Goal: Task Accomplishment & Management: Use online tool/utility

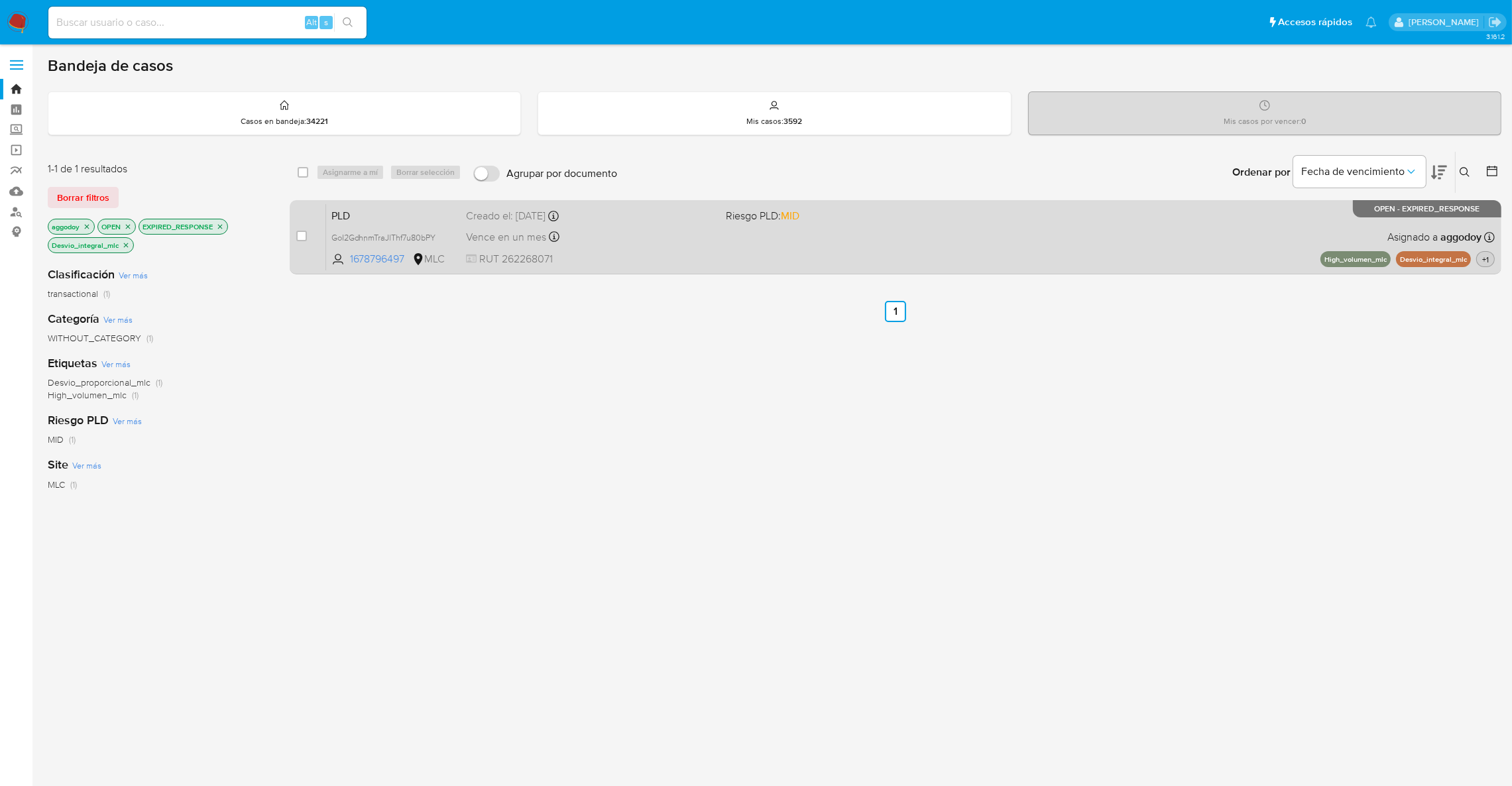
click at [1480, 254] on span "+1" at bounding box center [1485, 260] width 12 height 11
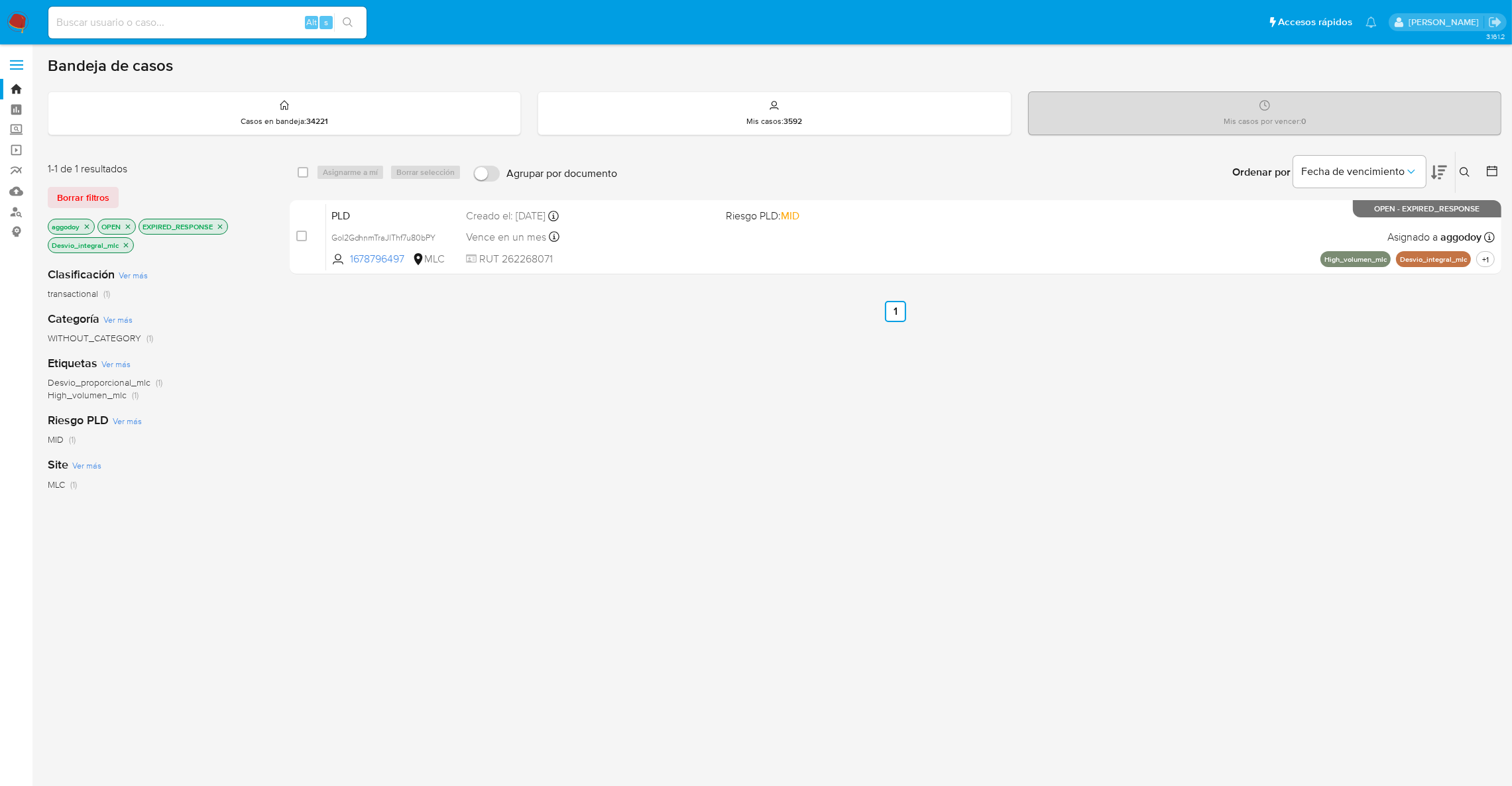
click at [770, 167] on div "Ordenar por Fecha de vencimiento No es posible ordenar los resultados mientras …" at bounding box center [1062, 172] width 878 height 41
click at [756, 191] on div "Ordenar por Fecha de vencimiento No es posible ordenar los resultados mientras …" at bounding box center [1062, 172] width 878 height 41
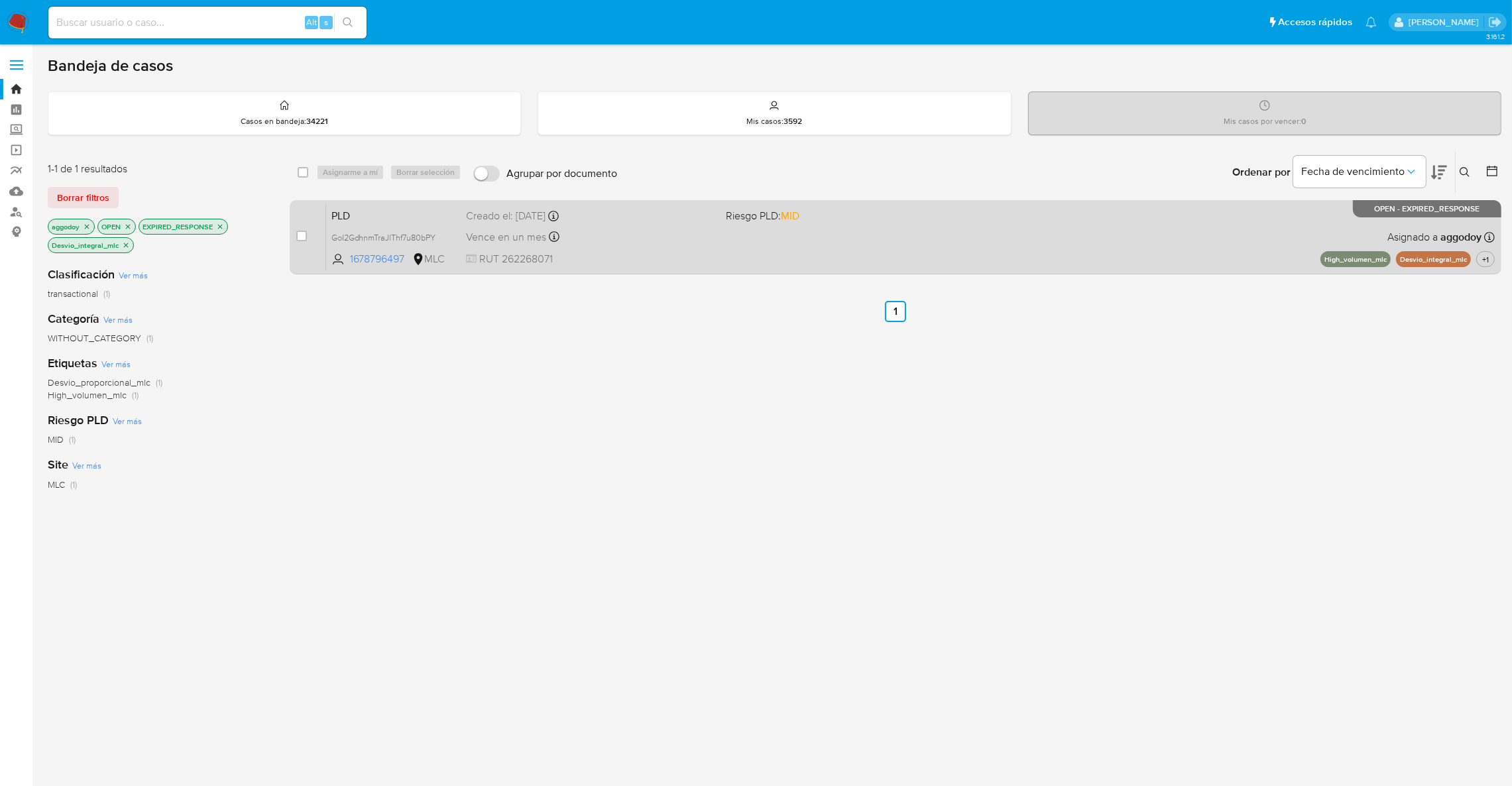
click at [749, 208] on span "Riesgo PLD: MID" at bounding box center [762, 215] width 74 height 15
click at [399, 238] on span "GoI2GdhnmTraJlThf7u80bPY" at bounding box center [384, 237] width 105 height 15
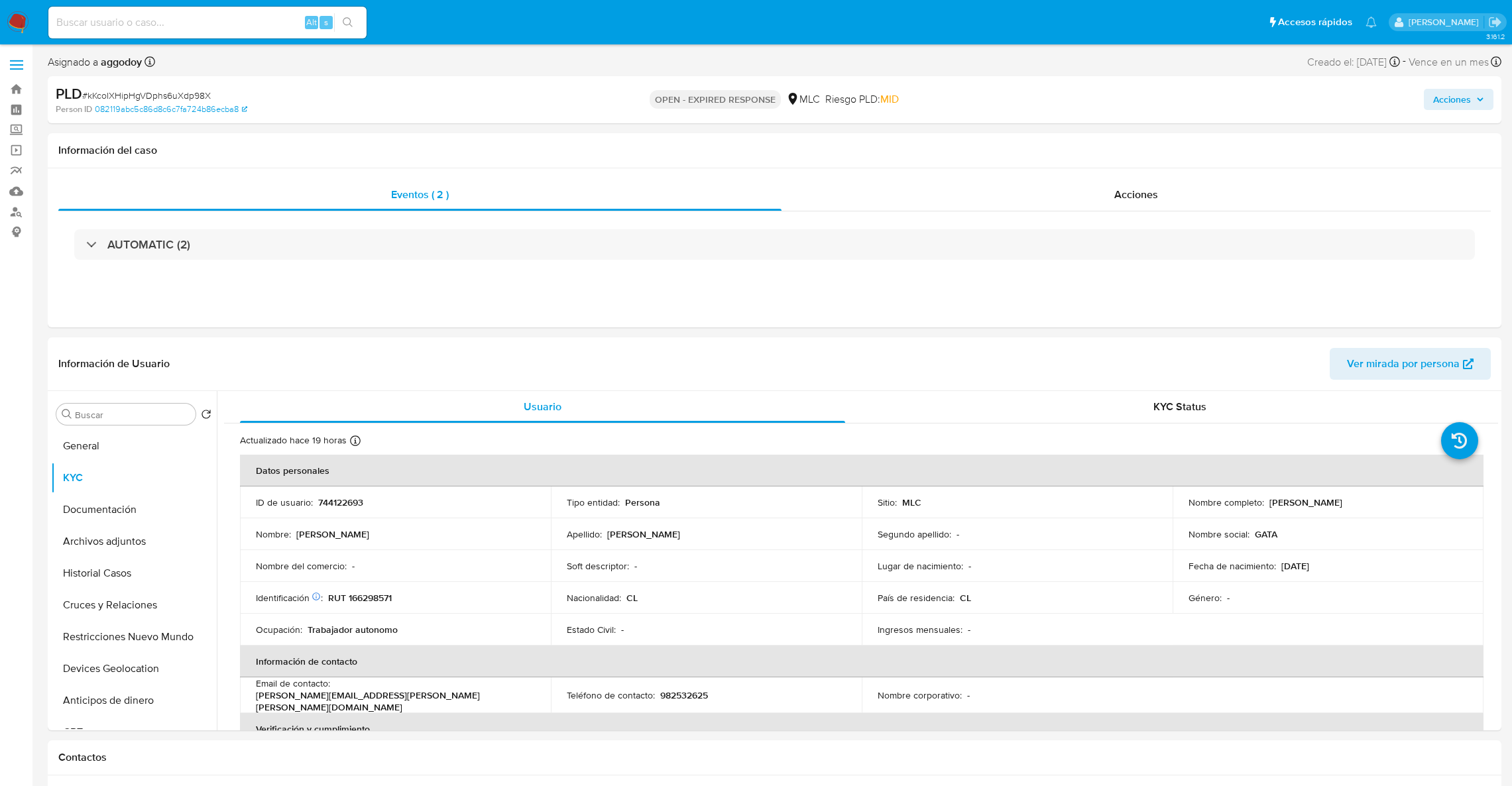
select select "10"
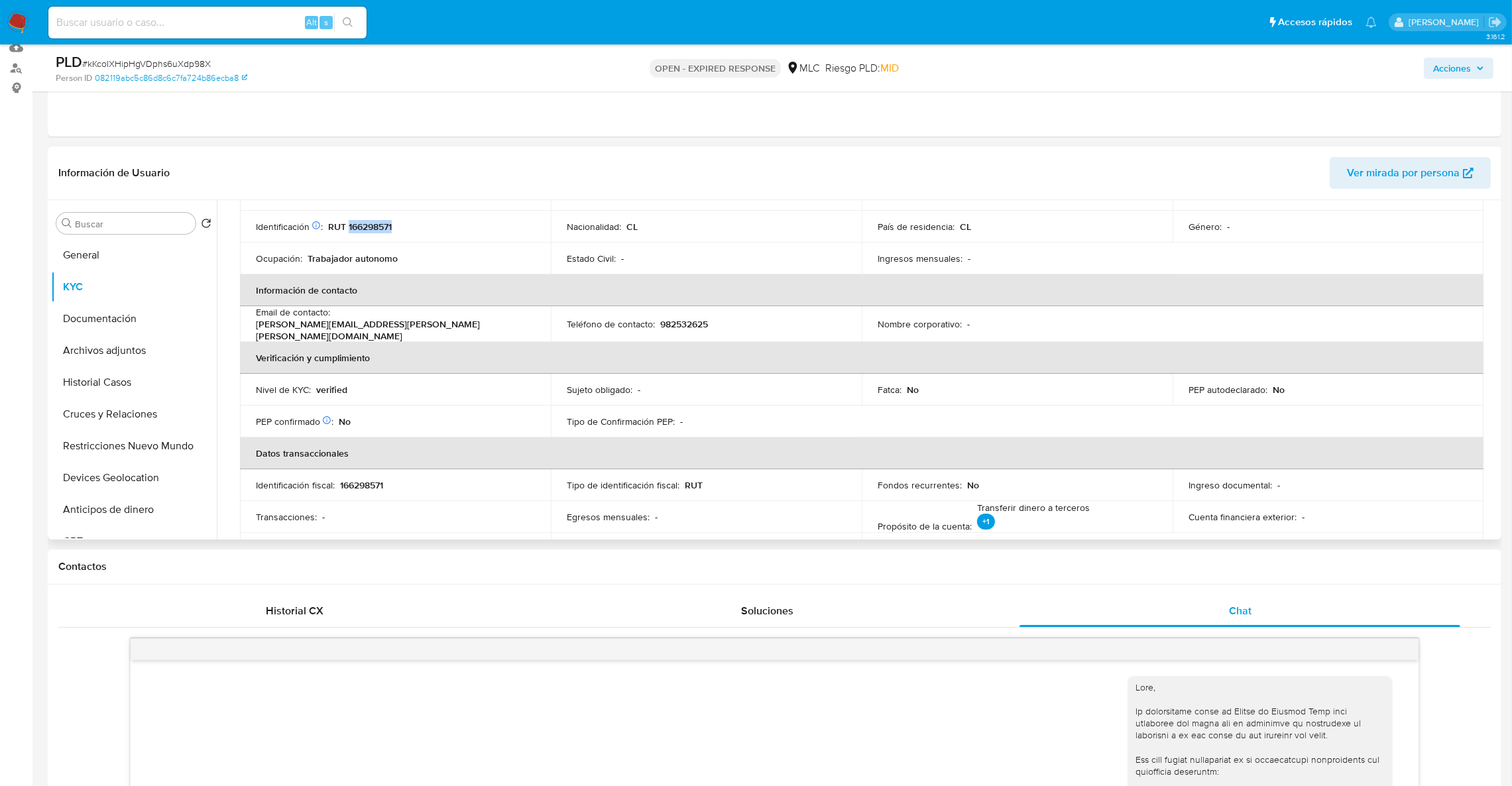
scroll to position [199, 0]
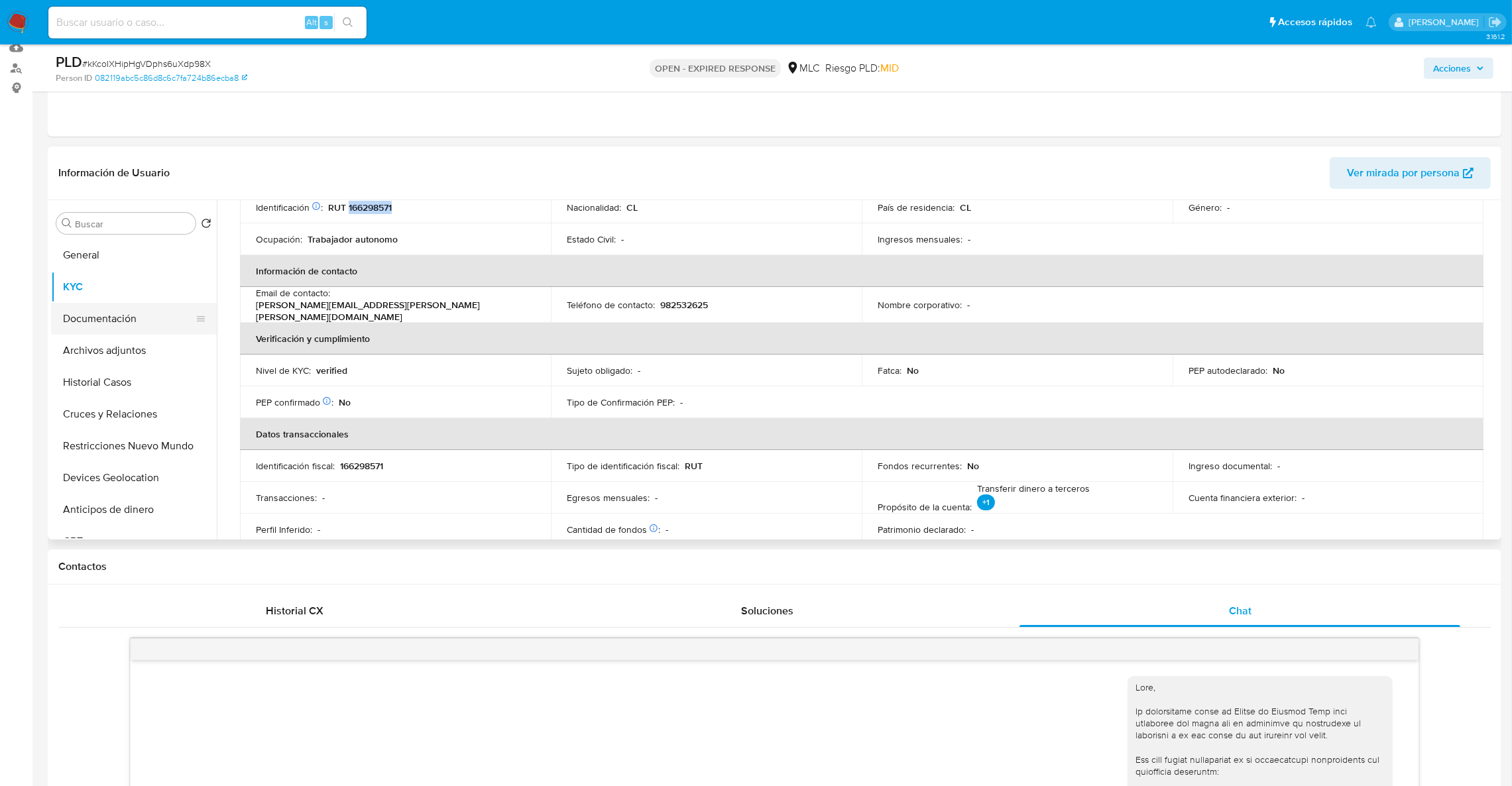
click at [112, 313] on button "Documentación" at bounding box center [128, 318] width 155 height 32
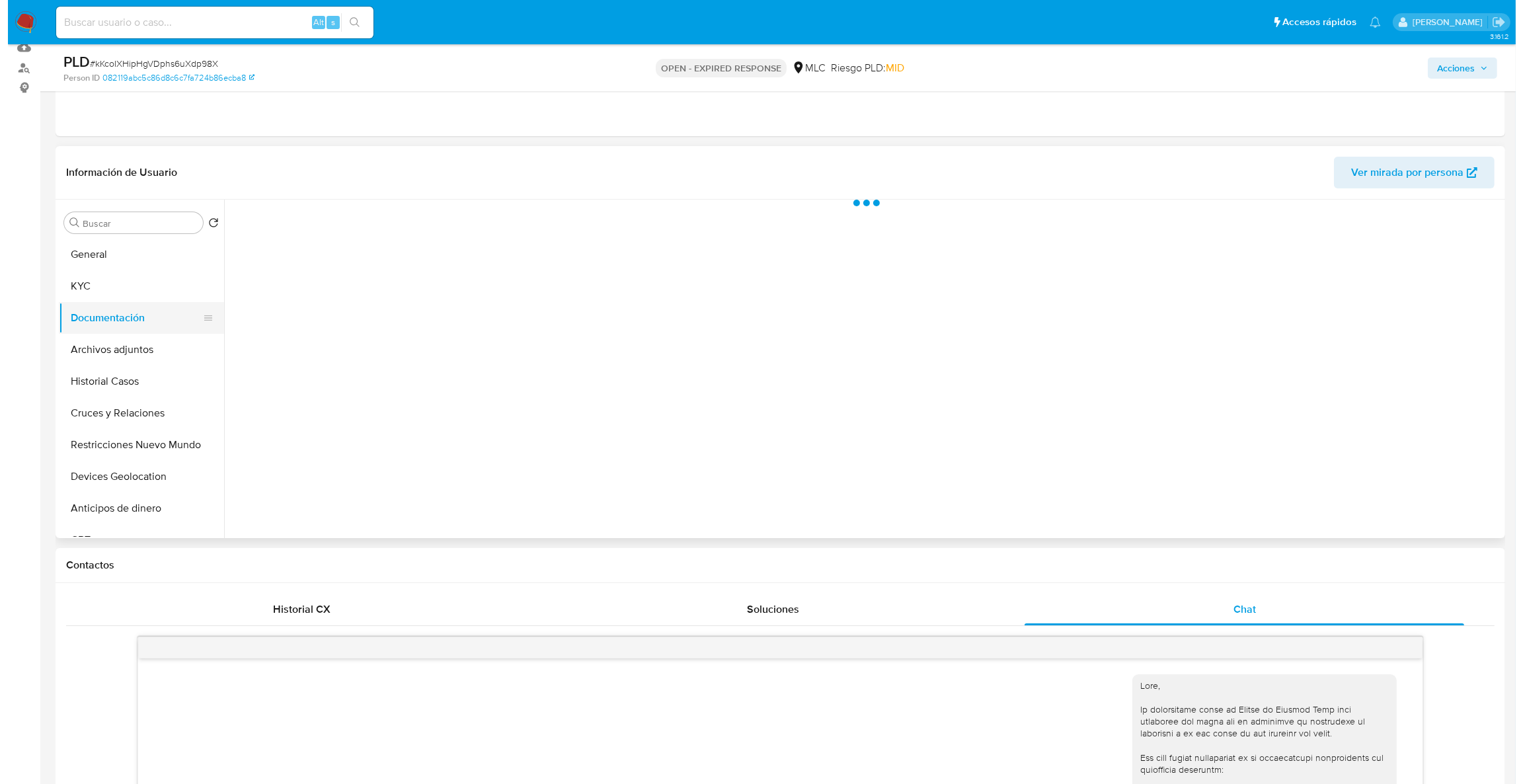
scroll to position [0, 0]
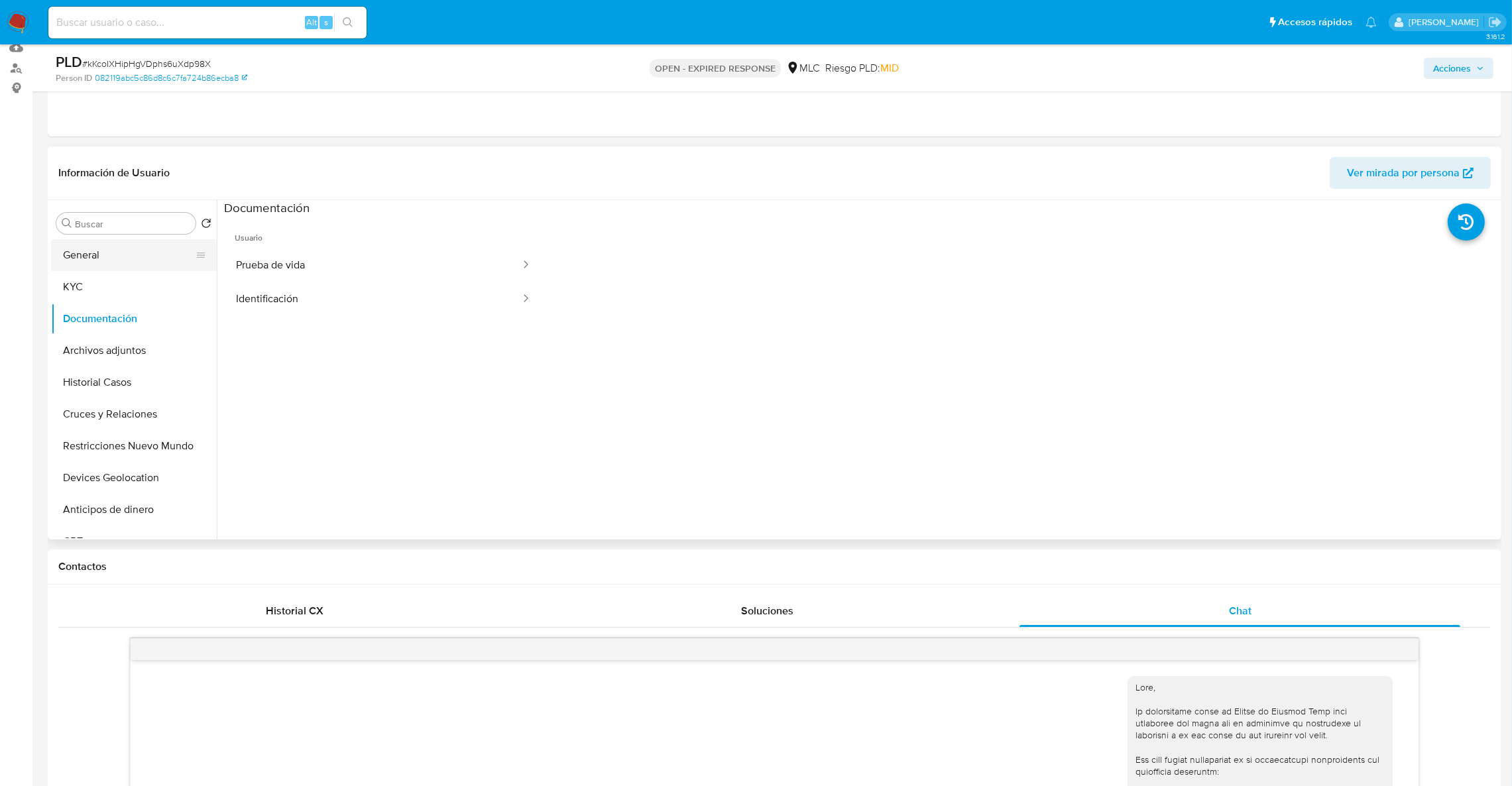
click at [141, 252] on button "General" at bounding box center [128, 255] width 155 height 32
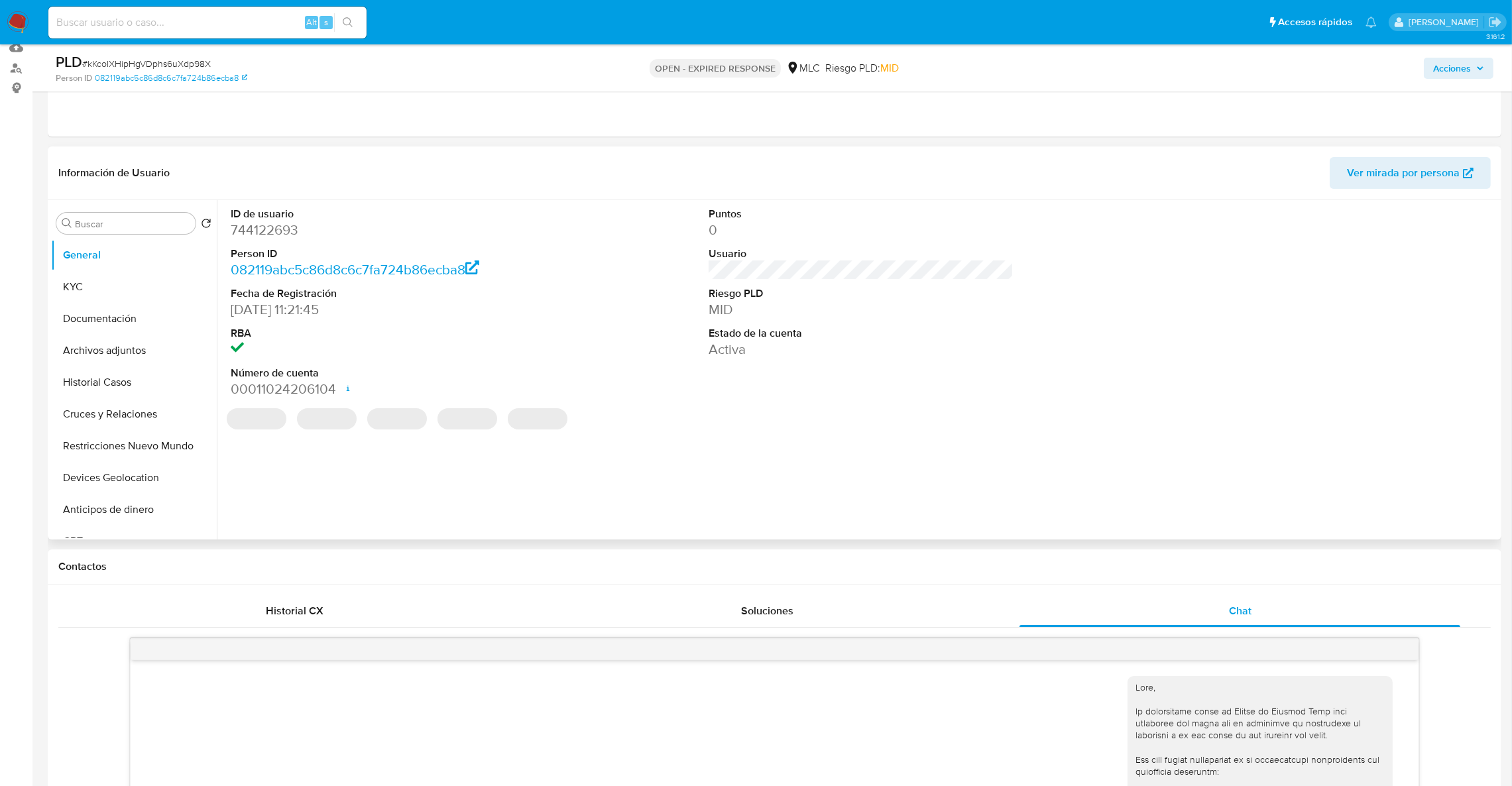
click at [269, 236] on dd "744122693" at bounding box center [383, 230] width 306 height 18
copy dd "744122693"
click at [77, 306] on button "Documentación" at bounding box center [128, 318] width 155 height 32
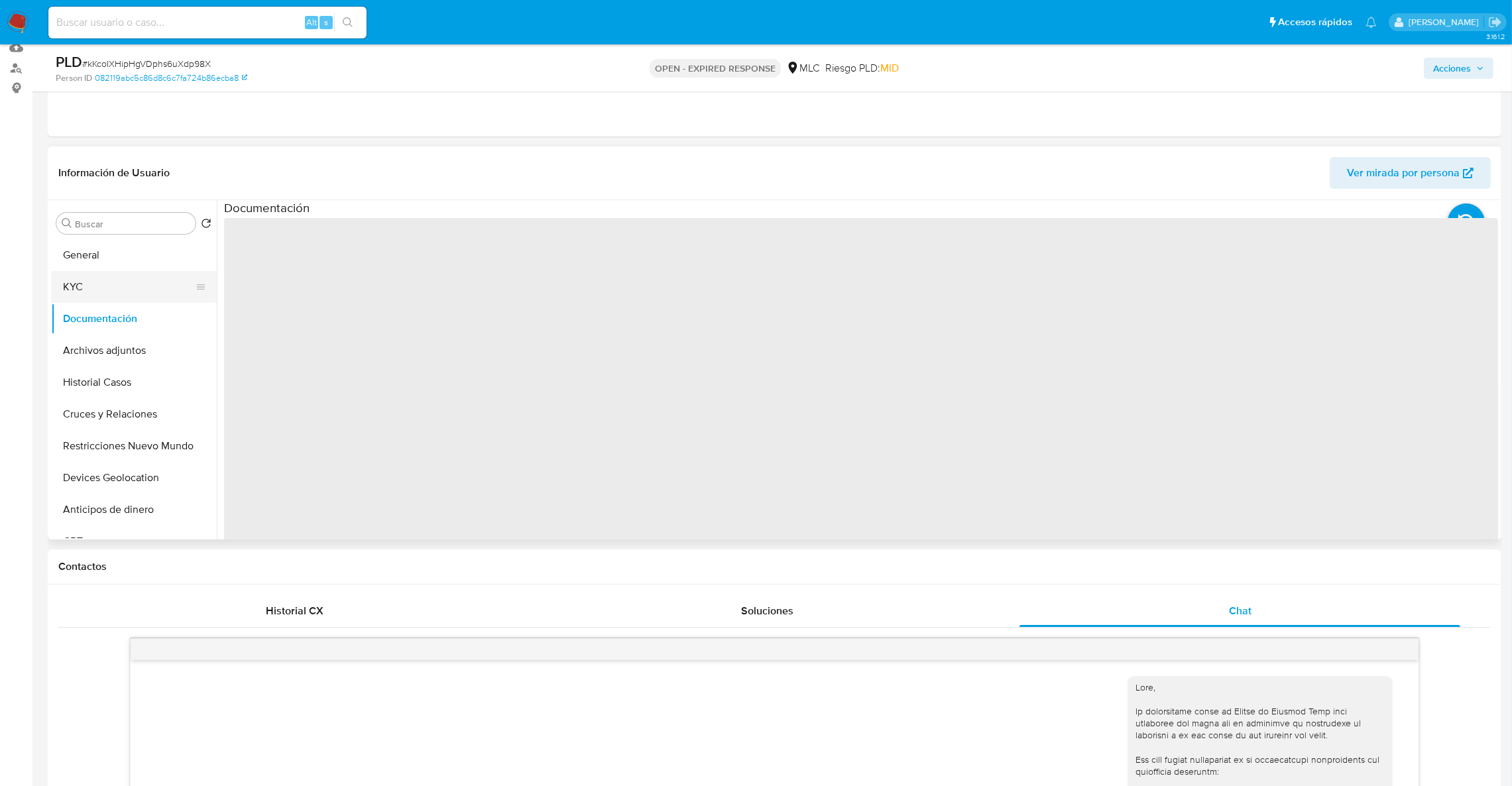
click at [90, 289] on button "KYC" at bounding box center [128, 286] width 155 height 32
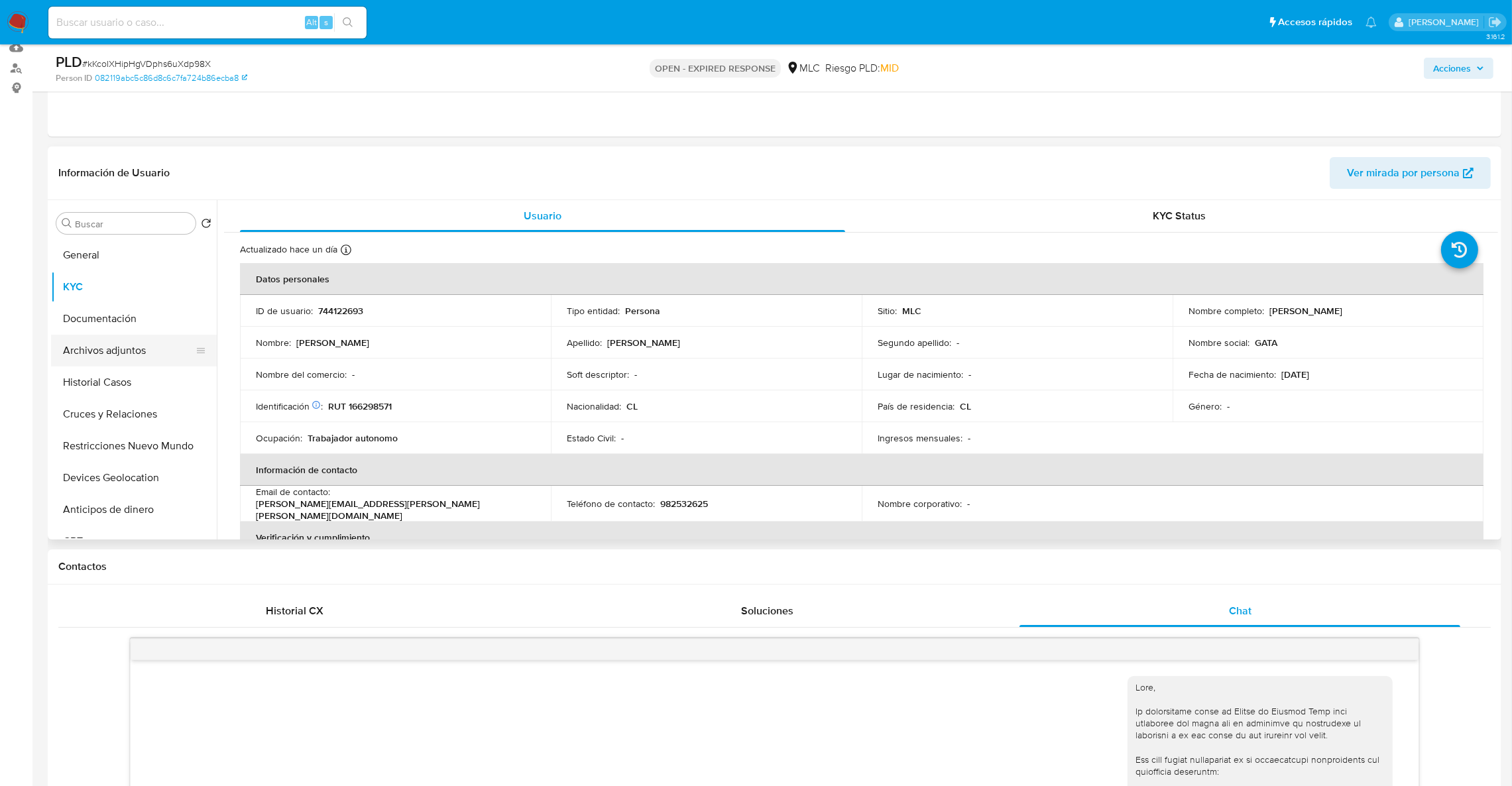
click at [119, 361] on button "Archivos adjuntos" at bounding box center [128, 350] width 155 height 32
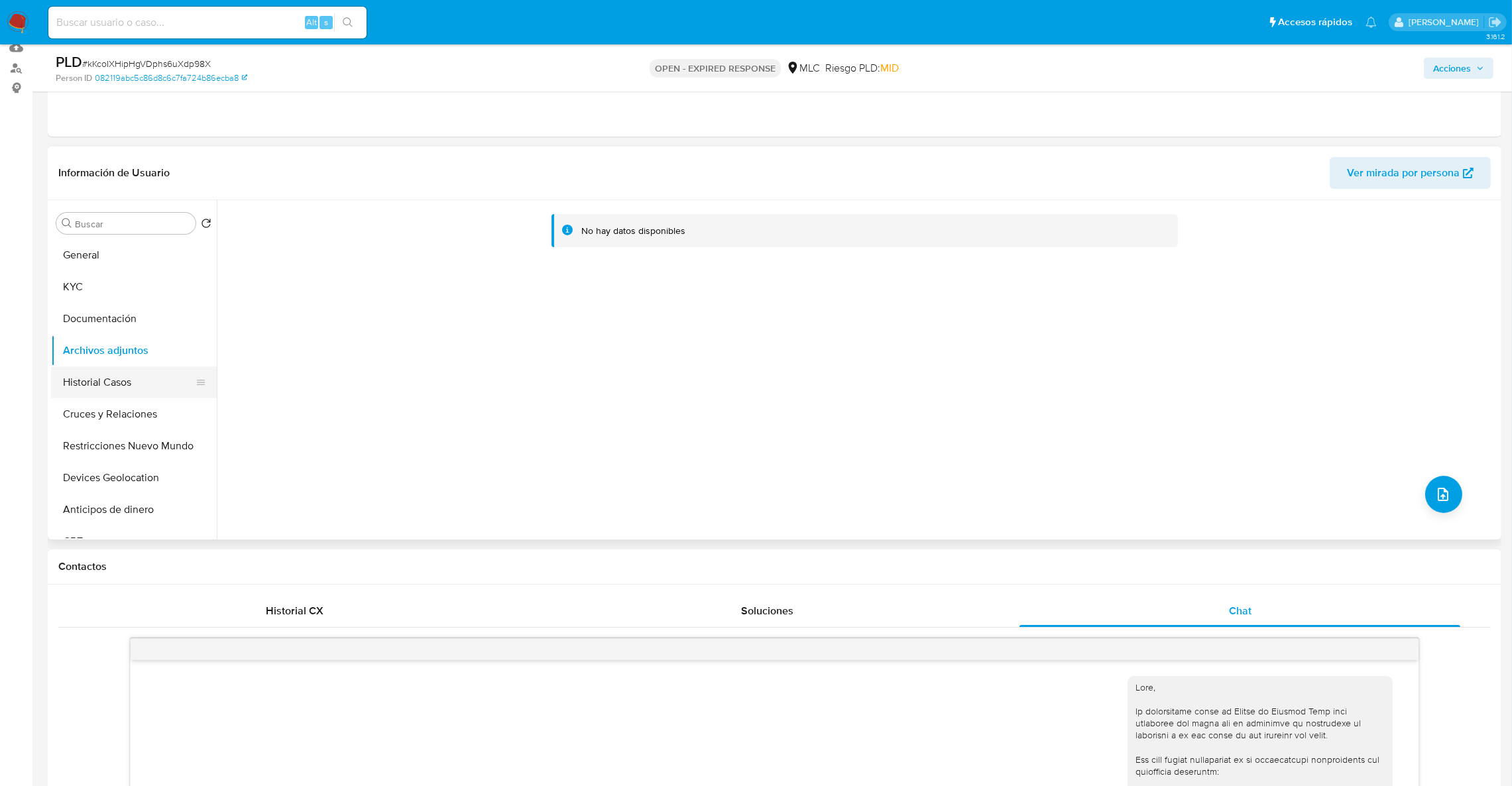
click at [97, 371] on button "Historial Casos" at bounding box center [128, 382] width 155 height 32
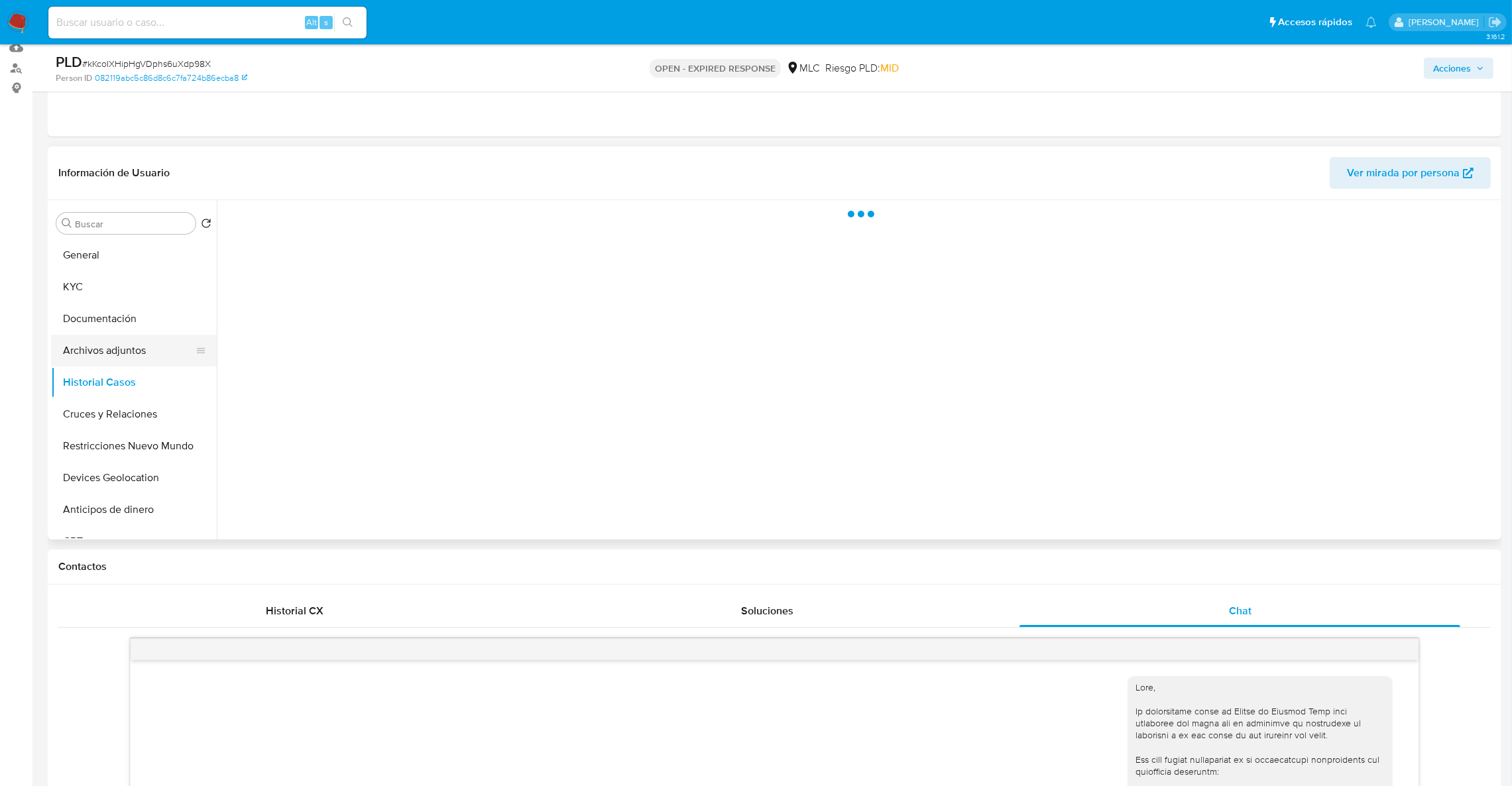
click at [106, 361] on button "Archivos adjuntos" at bounding box center [128, 350] width 155 height 32
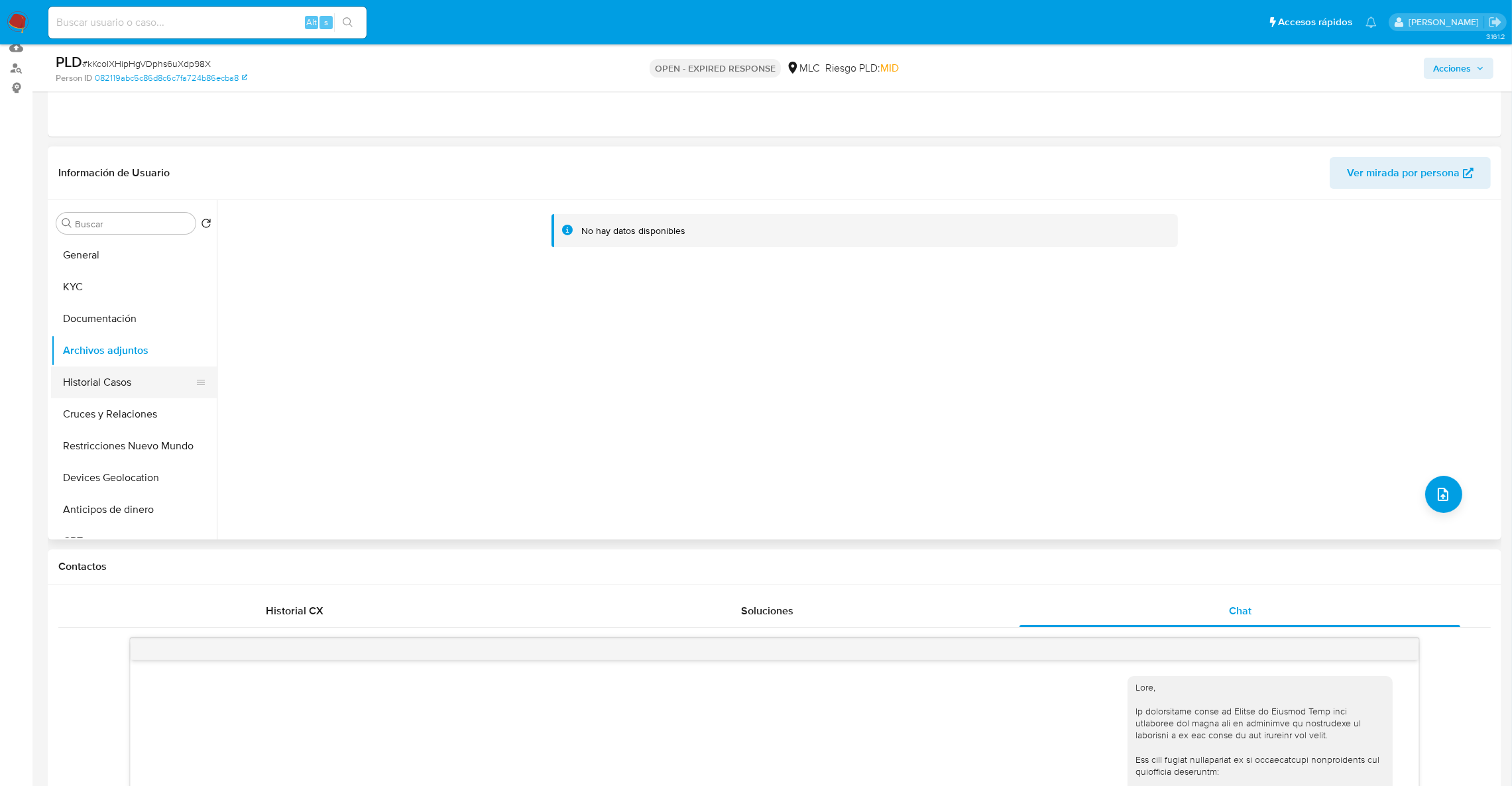
drag, startPoint x: 131, startPoint y: 448, endPoint x: 129, endPoint y: 394, distance: 54.0
click at [130, 445] on button "Restricciones Nuevo Mundo" at bounding box center [134, 445] width 166 height 32
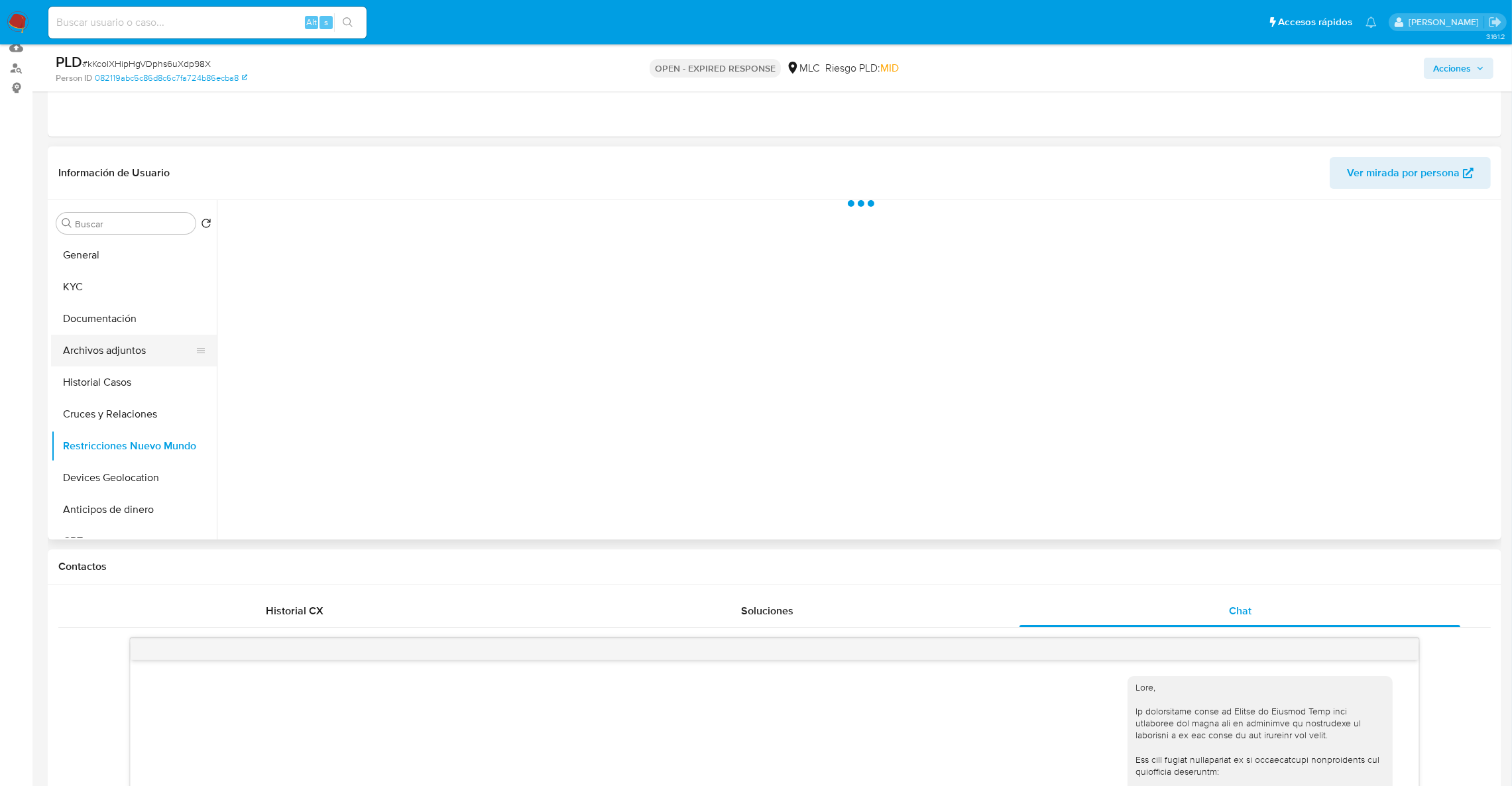
click at [129, 356] on button "Archivos adjuntos" at bounding box center [128, 350] width 155 height 32
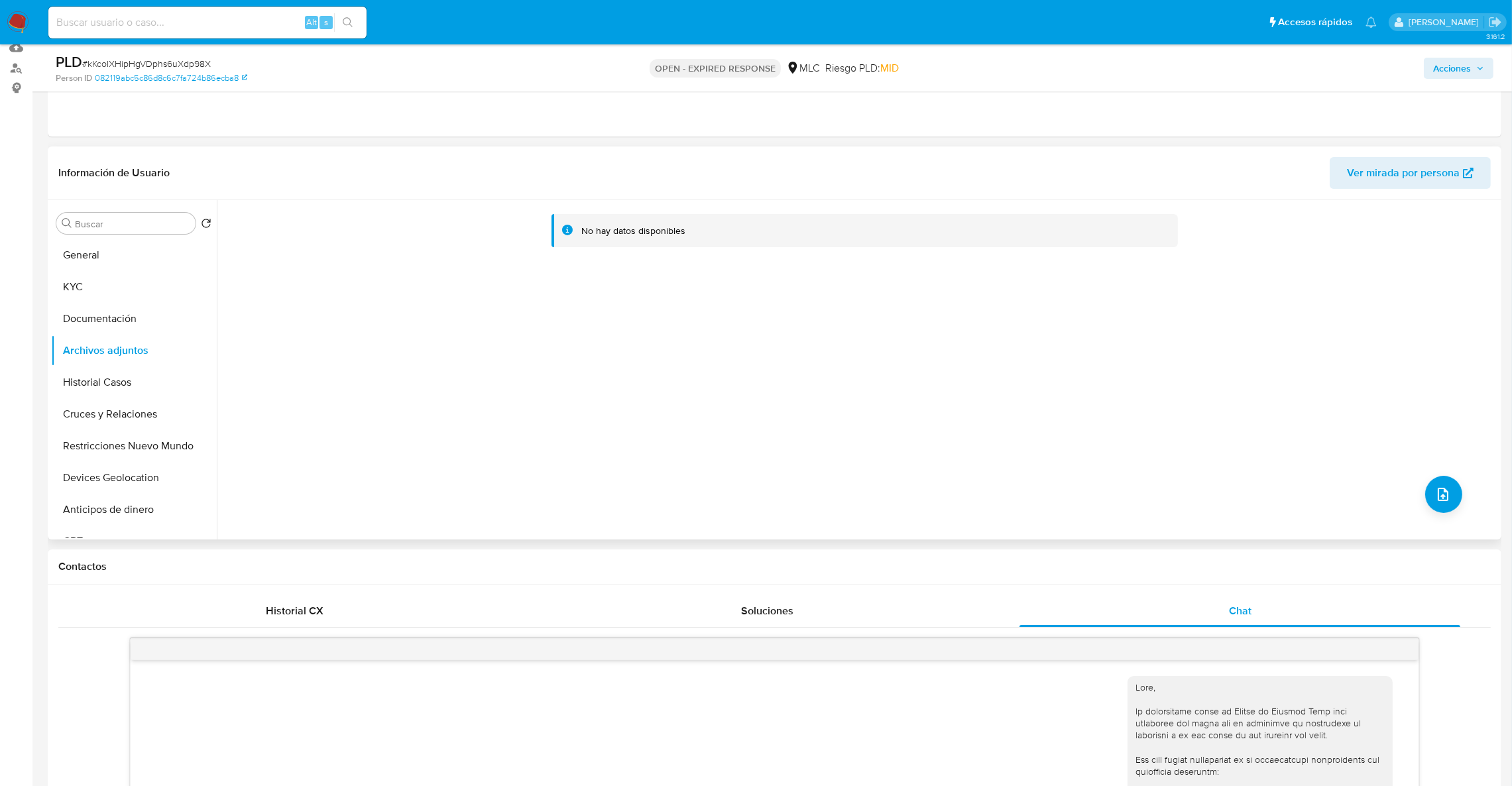
click at [1448, 514] on div "No hay datos disponibles" at bounding box center [856, 369] width 1281 height 340
click at [1446, 506] on button "upload-file" at bounding box center [1444, 494] width 37 height 37
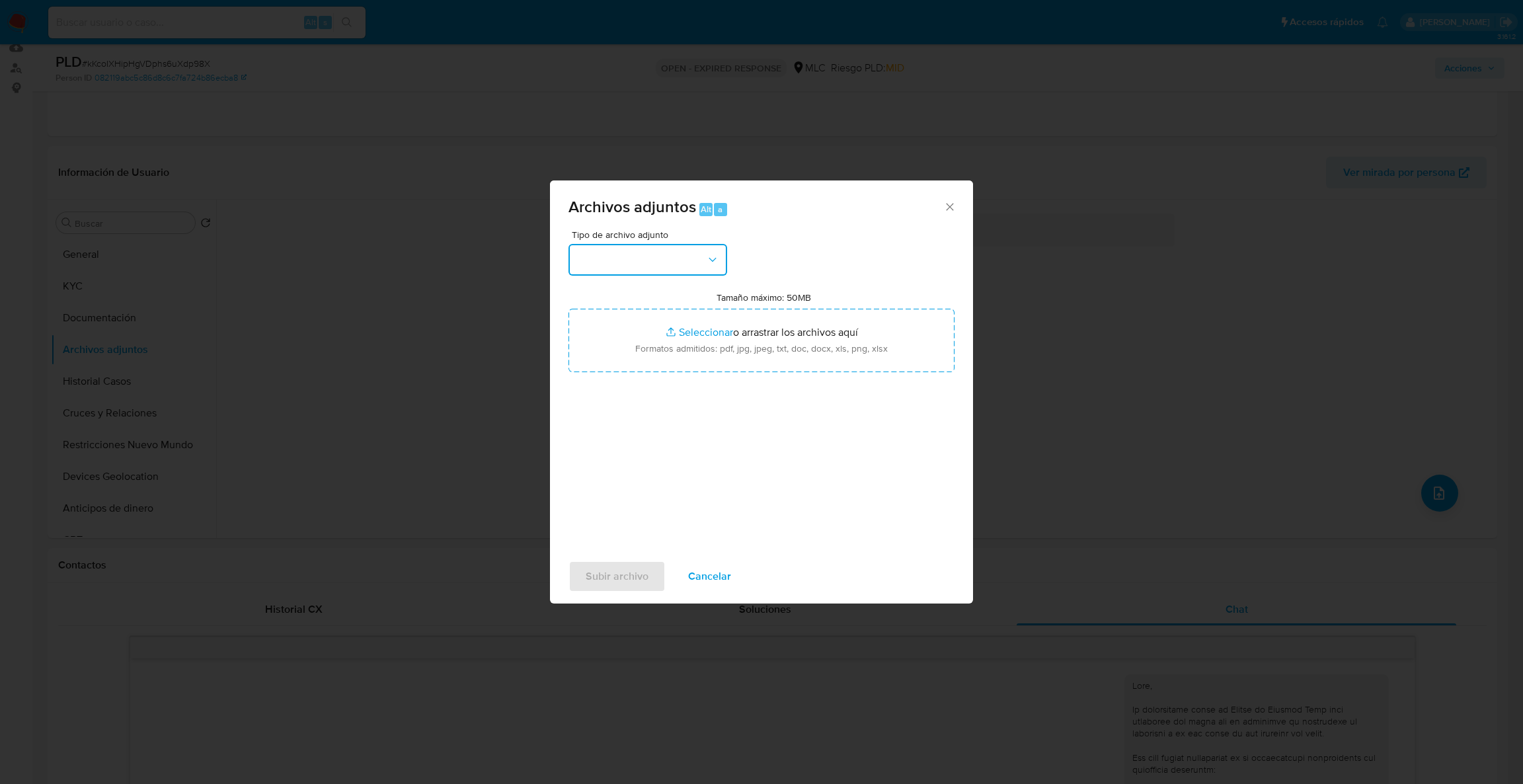
click at [707, 270] on button "button" at bounding box center [648, 260] width 159 height 32
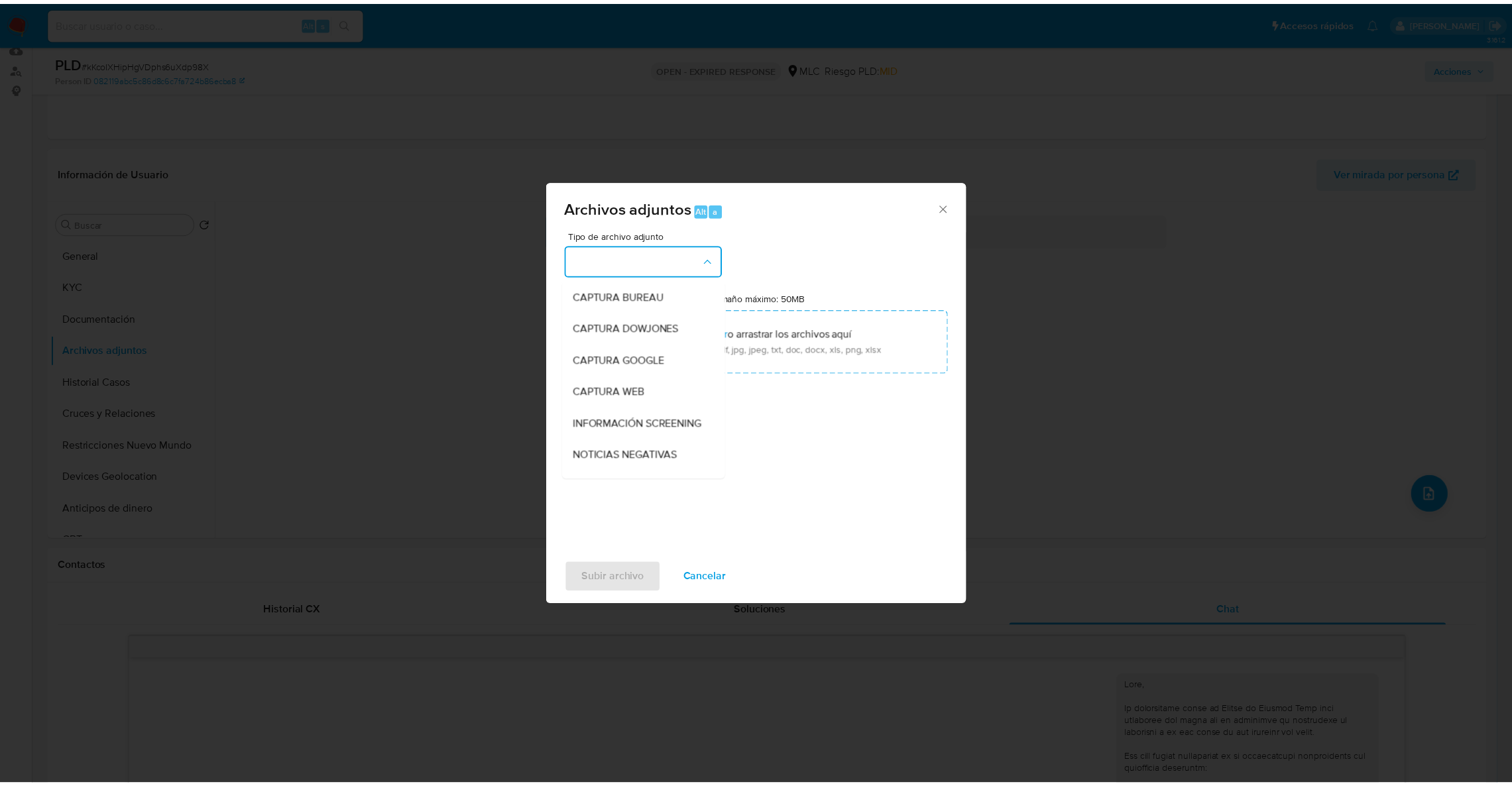
scroll to position [100, 0]
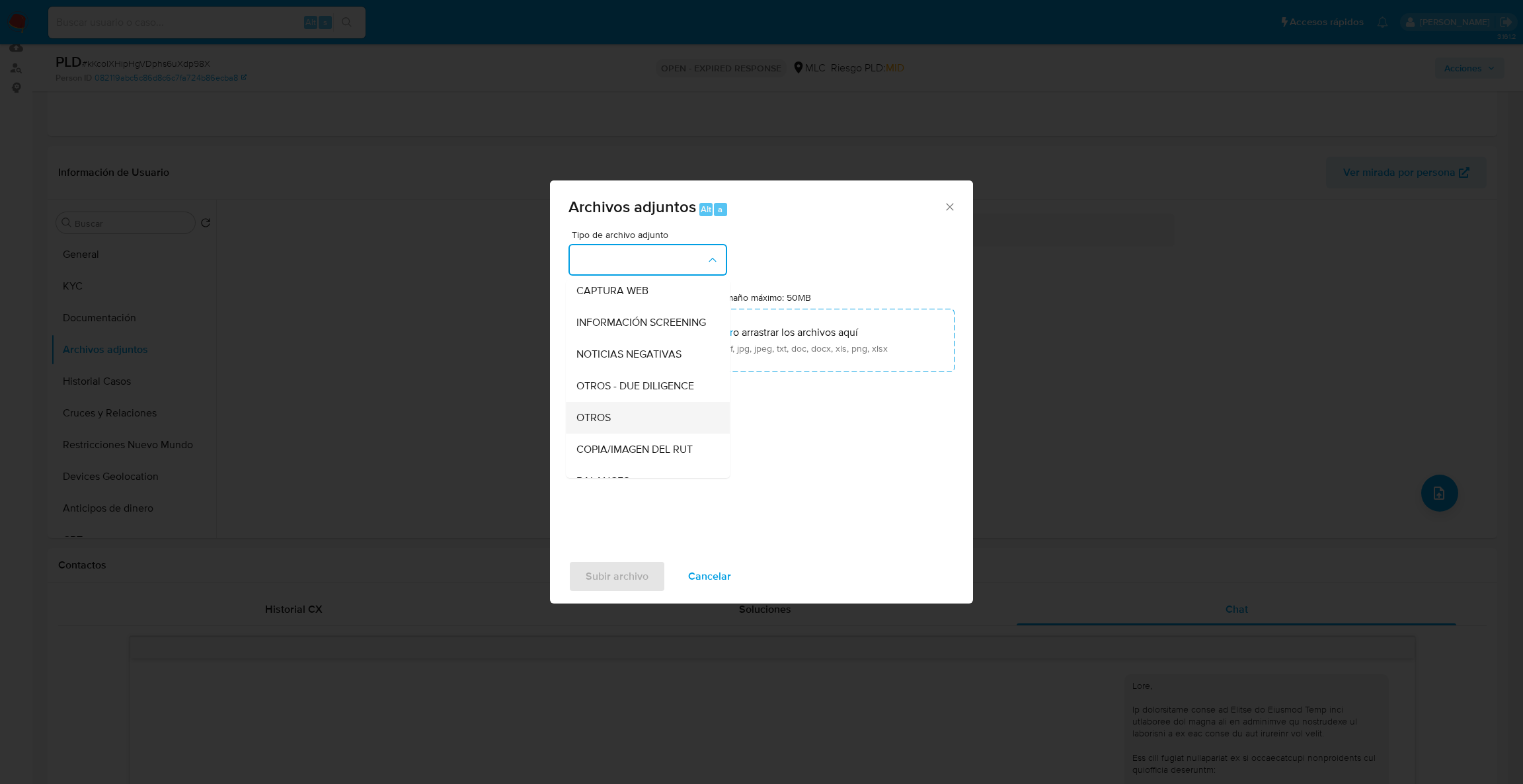
click at [586, 424] on span "OTROS" at bounding box center [593, 418] width 34 height 13
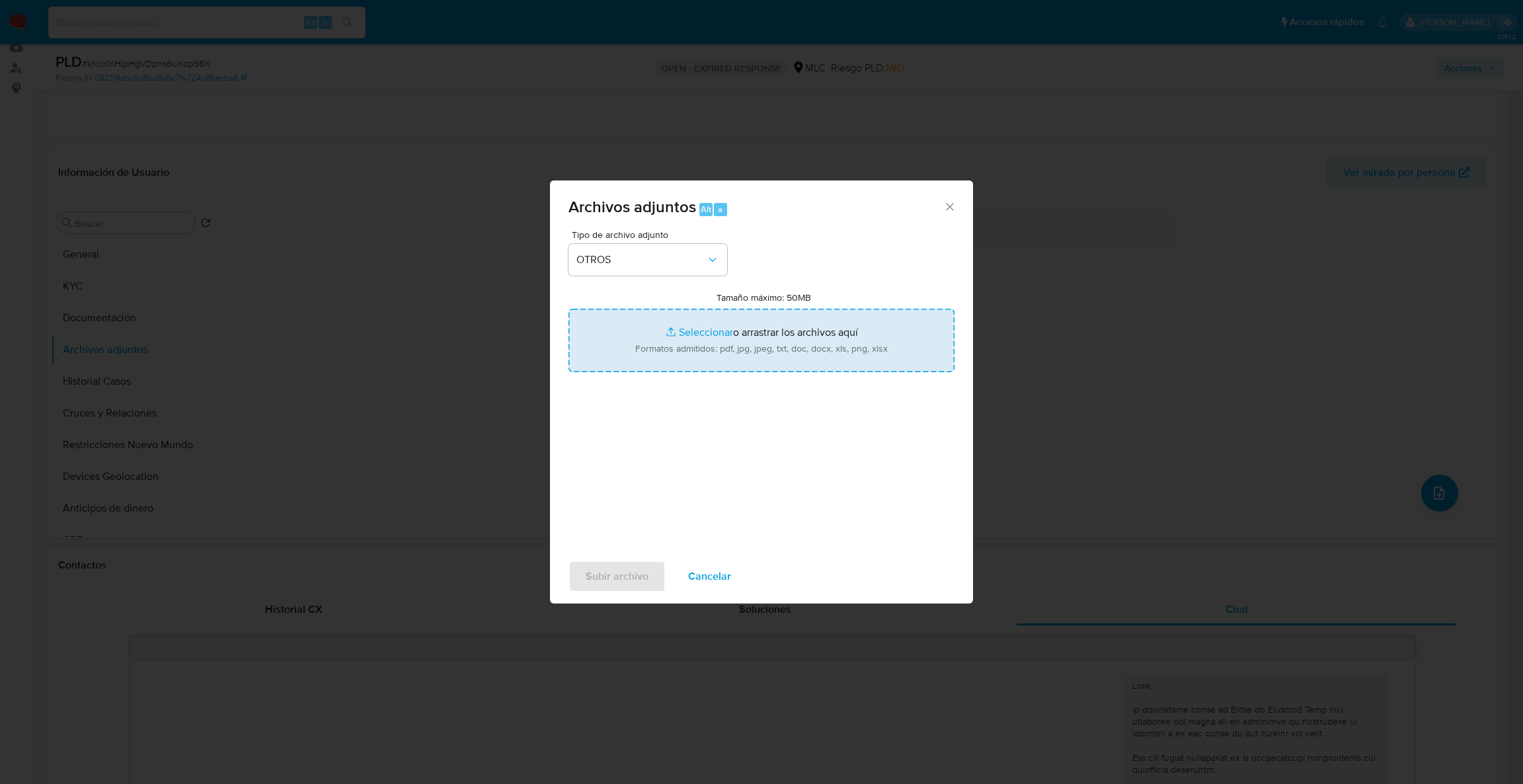
click at [673, 355] on input "Tamaño máximo: 50MB Seleccionar archivos" at bounding box center [762, 340] width 386 height 63
type input "C:\fakepath\Case Log - 744122693.pdf"
click at [767, 318] on input "Tamaño máximo: 50MB Seleccionar archivos" at bounding box center [762, 340] width 386 height 63
type input "C:\fakepath\744122693Movimientos.xlsx"
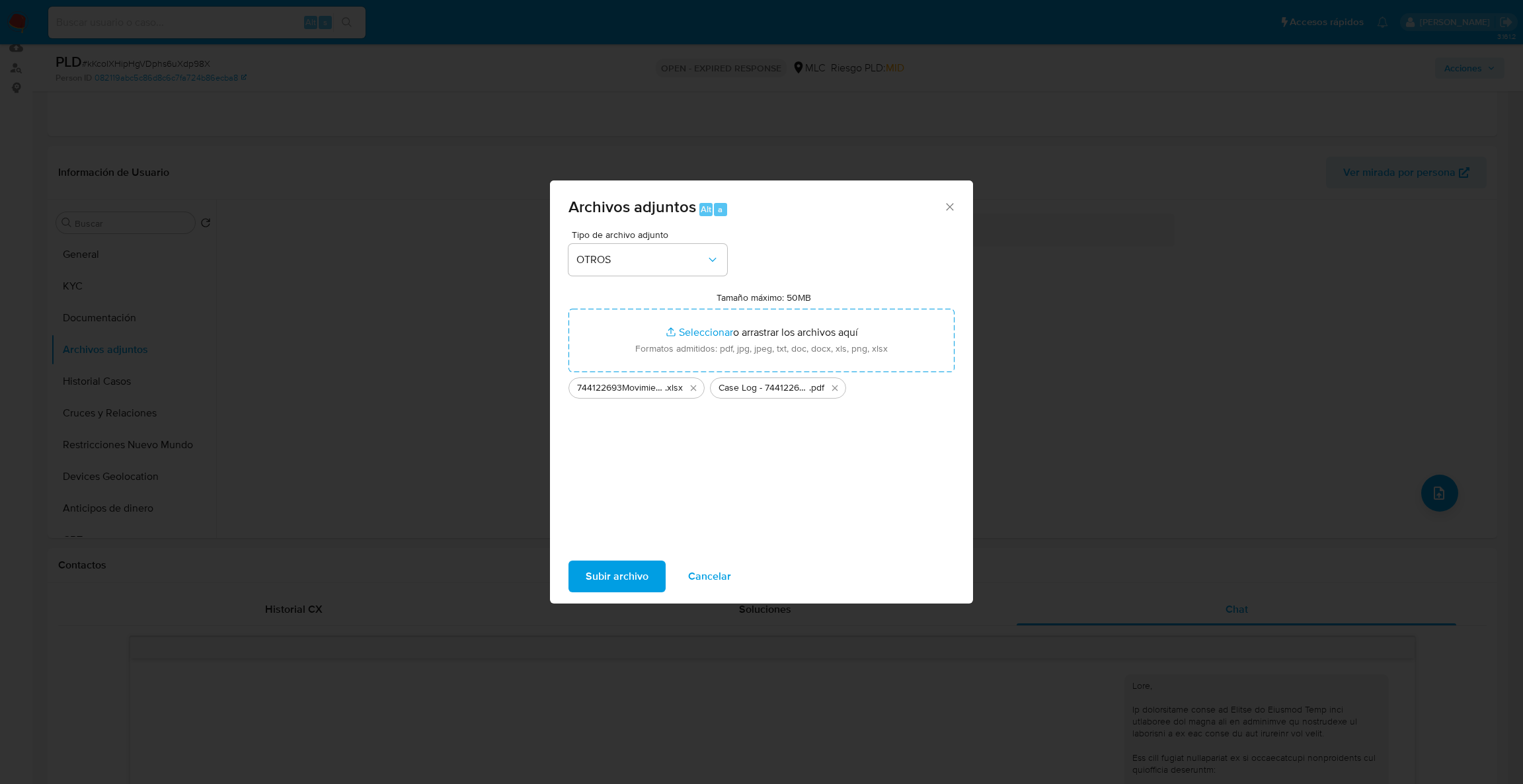
click at [605, 565] on span "Subir archivo" at bounding box center [617, 577] width 62 height 29
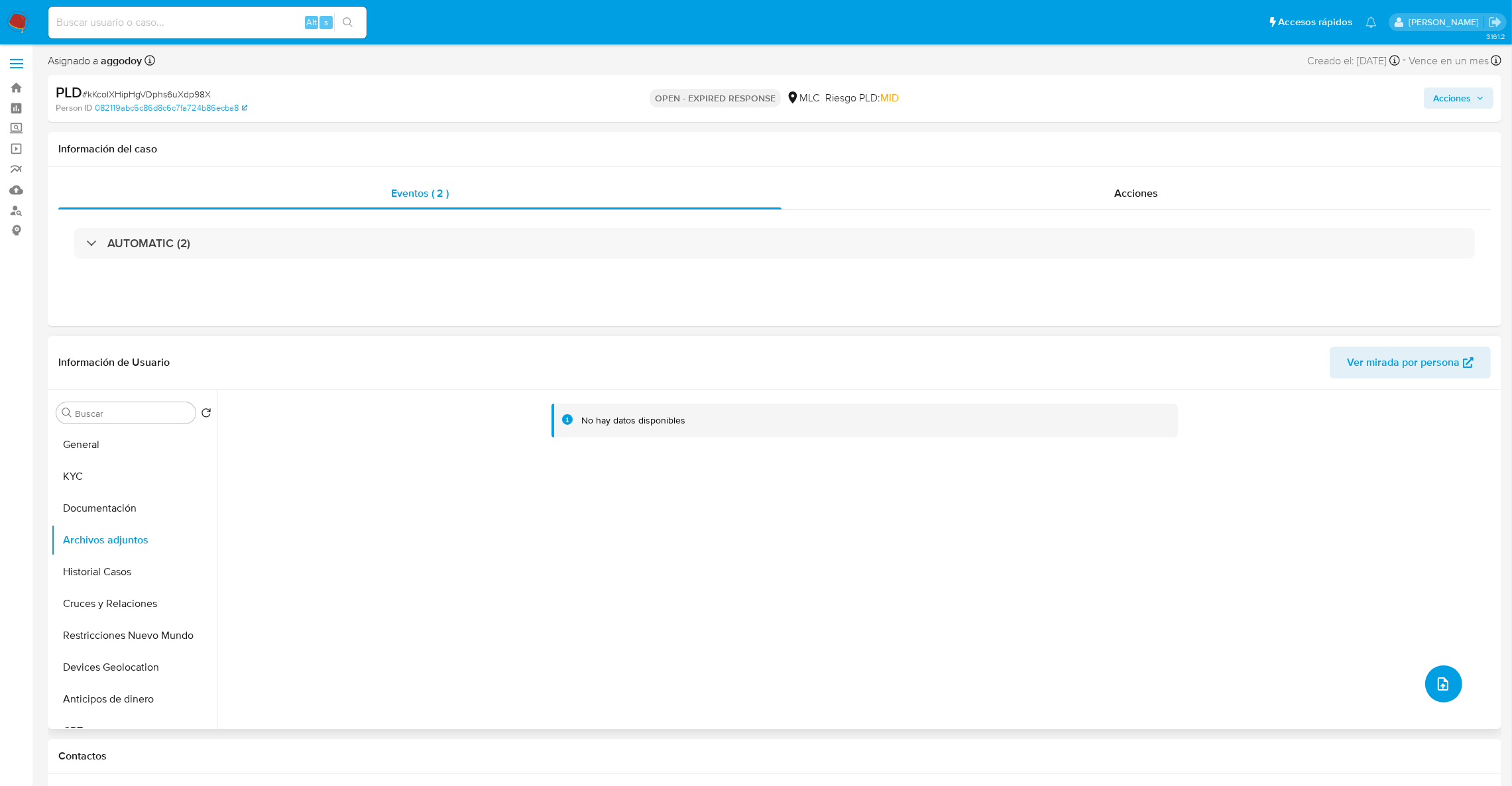
scroll to position [0, 0]
click at [129, 583] on button "Historial Casos" at bounding box center [128, 572] width 155 height 32
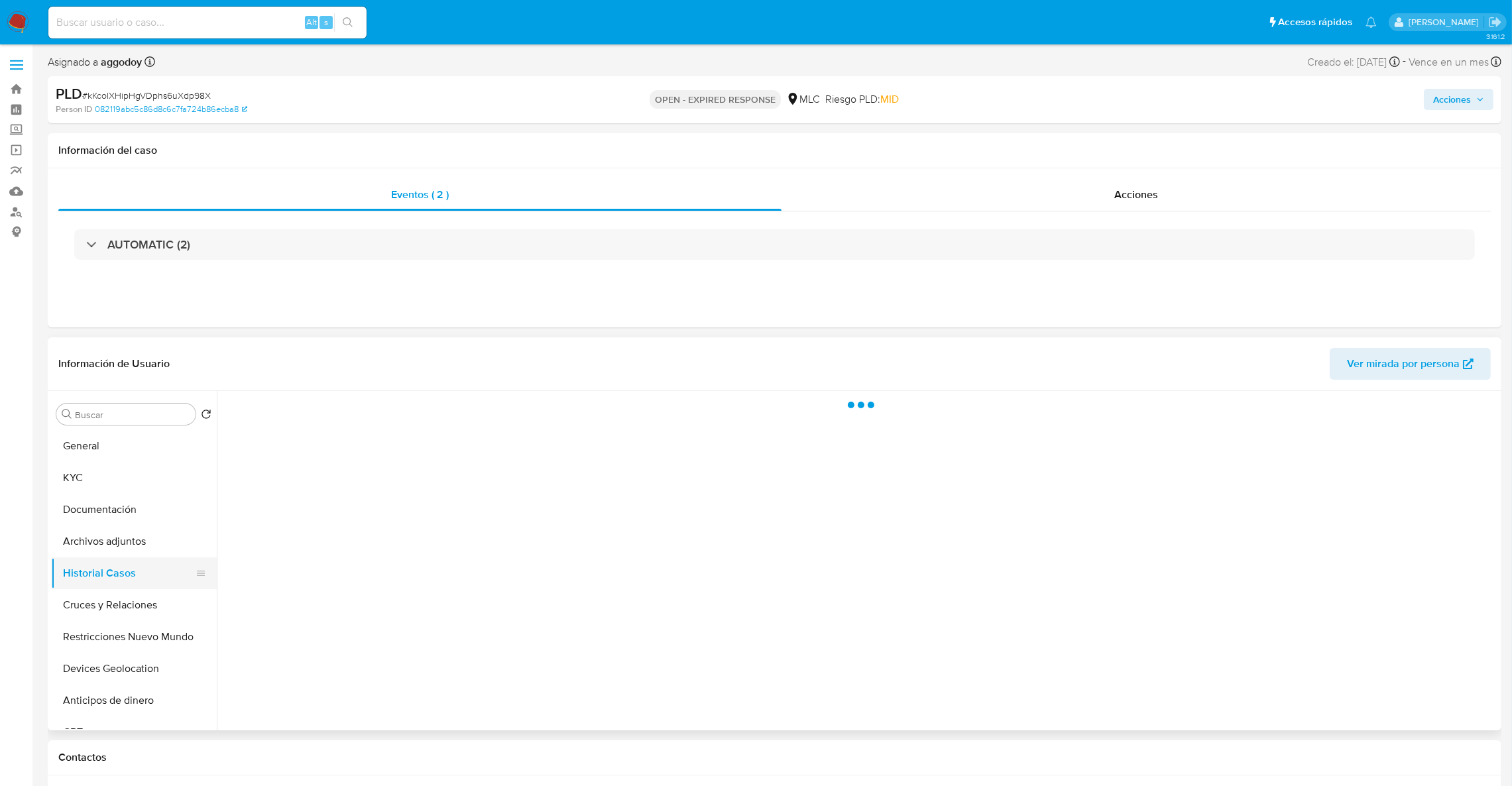
click at [129, 583] on button "Historial Casos" at bounding box center [128, 572] width 155 height 32
click at [126, 543] on button "Archivos adjuntos" at bounding box center [128, 541] width 155 height 32
click at [1452, 91] on span "Acciones" at bounding box center [1451, 98] width 38 height 21
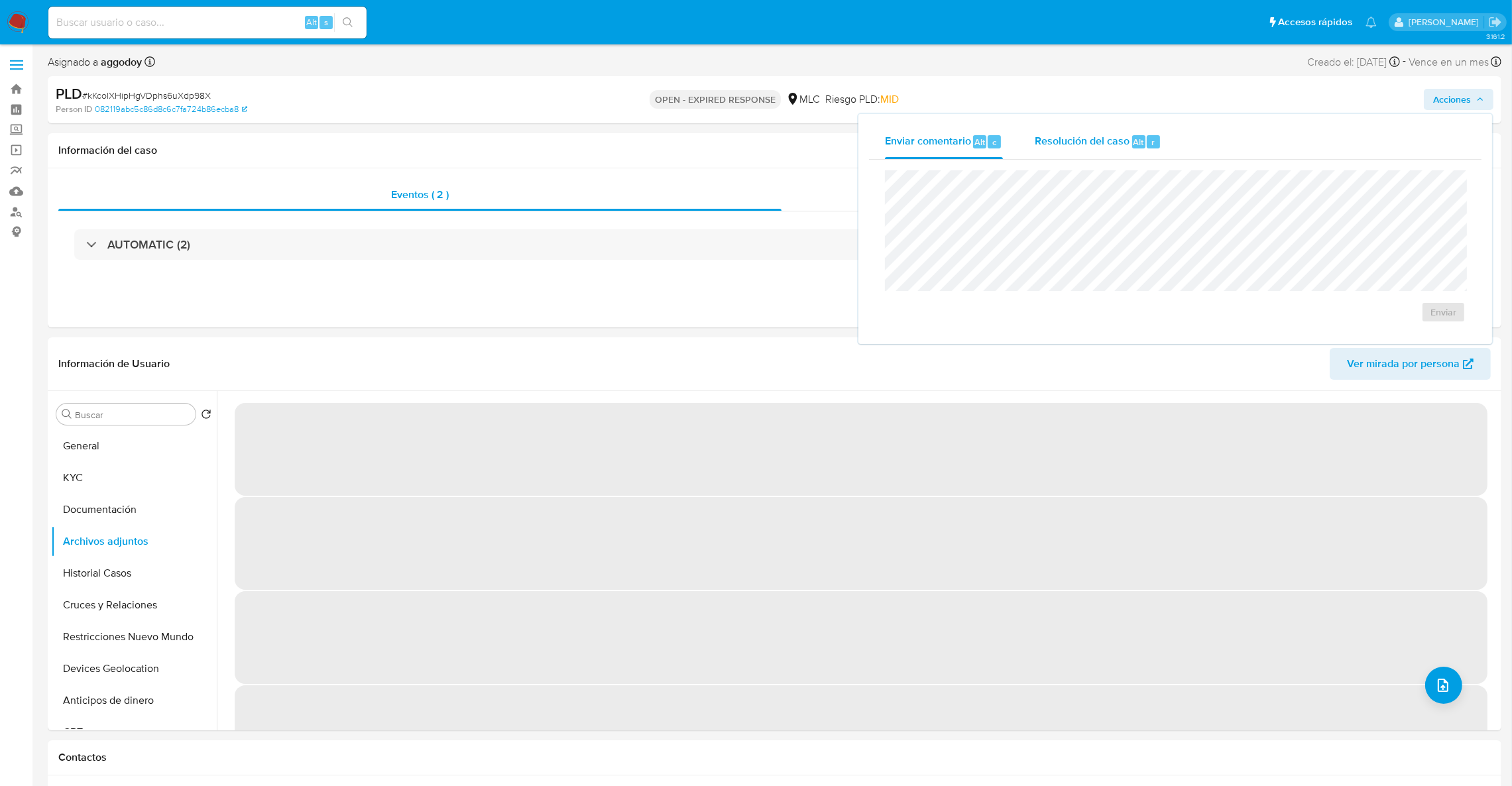
click at [1102, 135] on span "Resolución del caso" at bounding box center [1082, 141] width 95 height 16
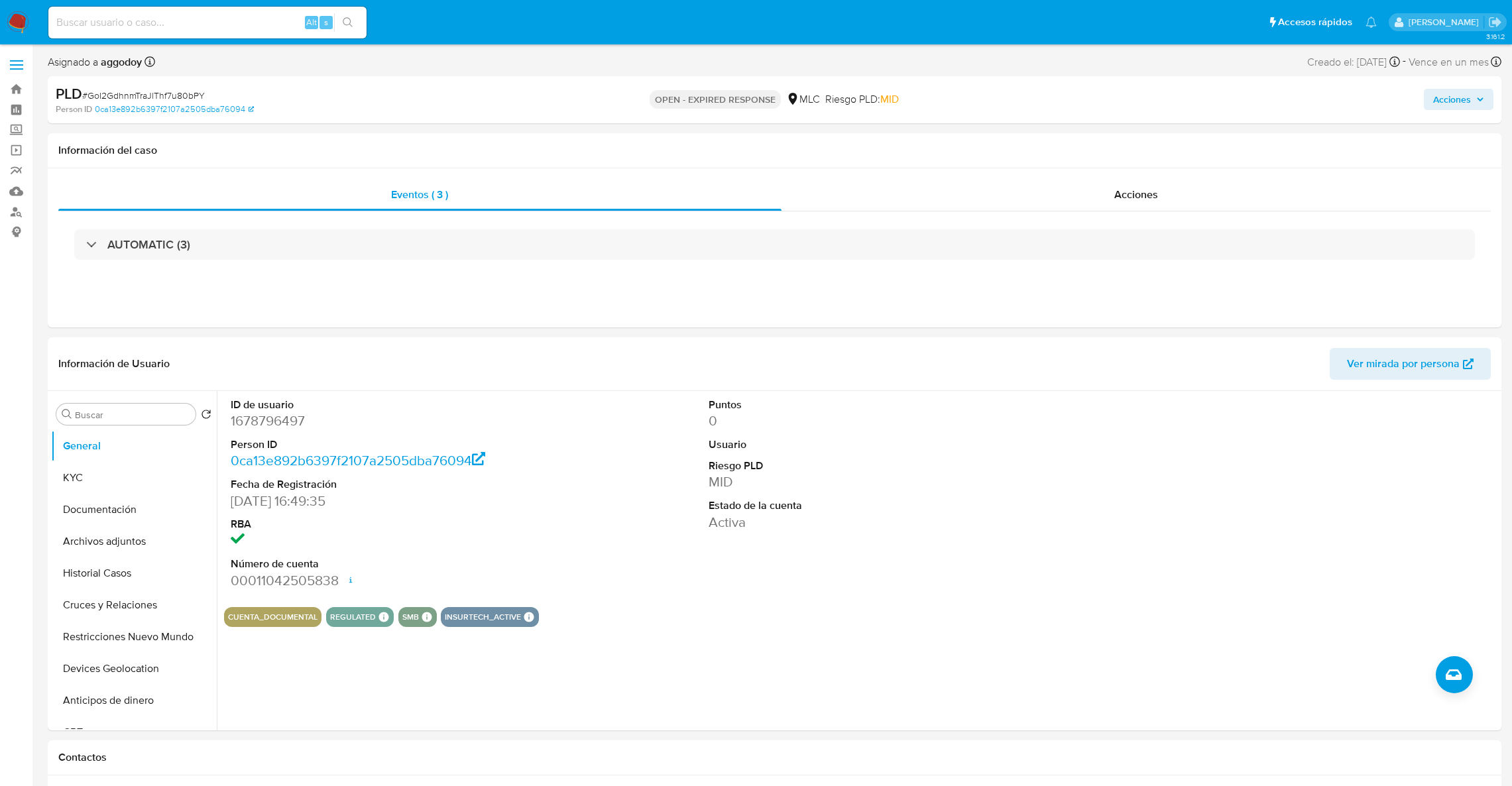
select select "10"
click at [241, 20] on input at bounding box center [208, 22] width 319 height 17
paste input "2247388509"
type input "2247388509"
click at [340, 23] on button "search-icon" at bounding box center [348, 22] width 28 height 18
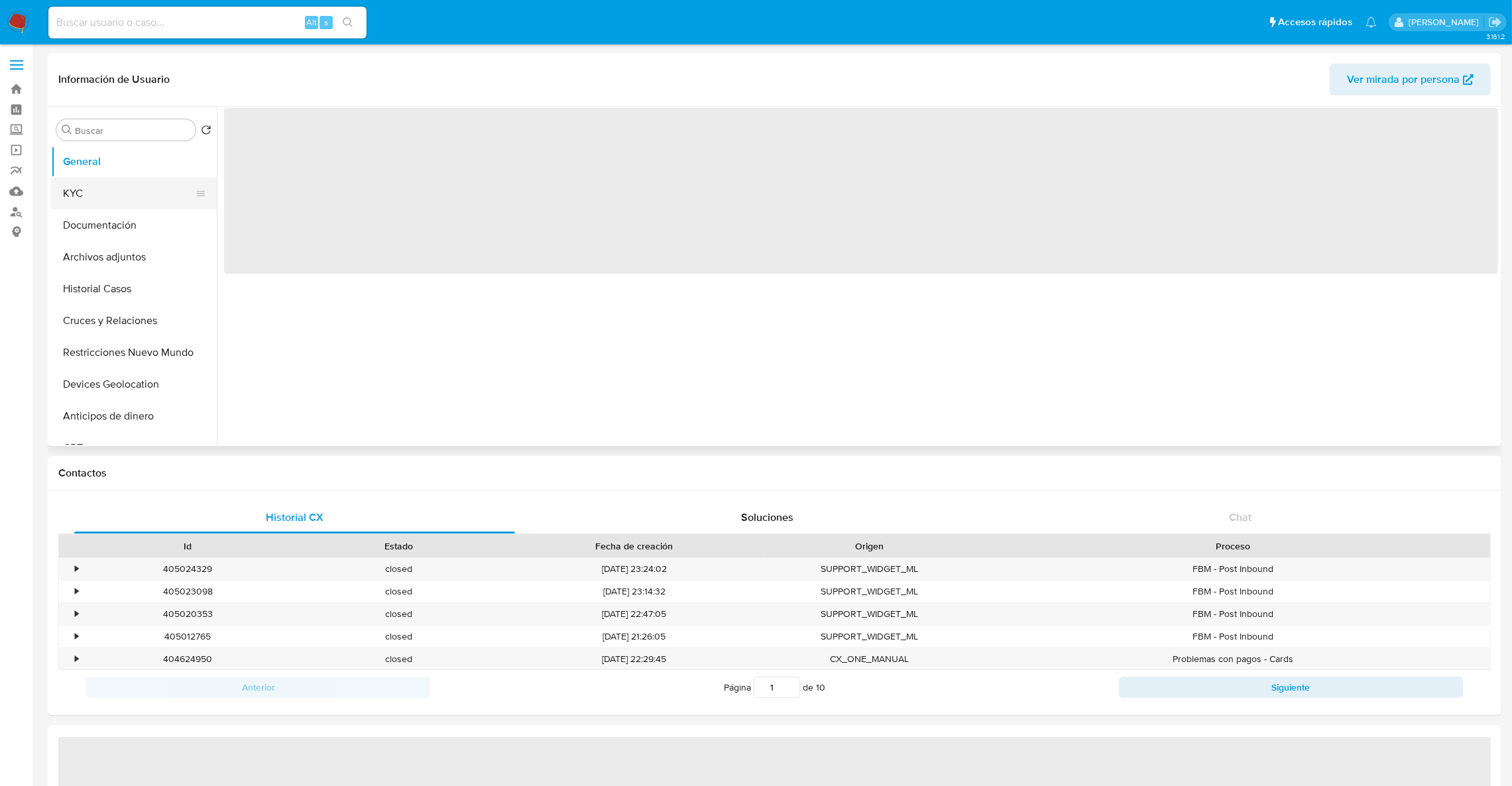
click at [141, 191] on button "KYC" at bounding box center [128, 193] width 155 height 32
select select "10"
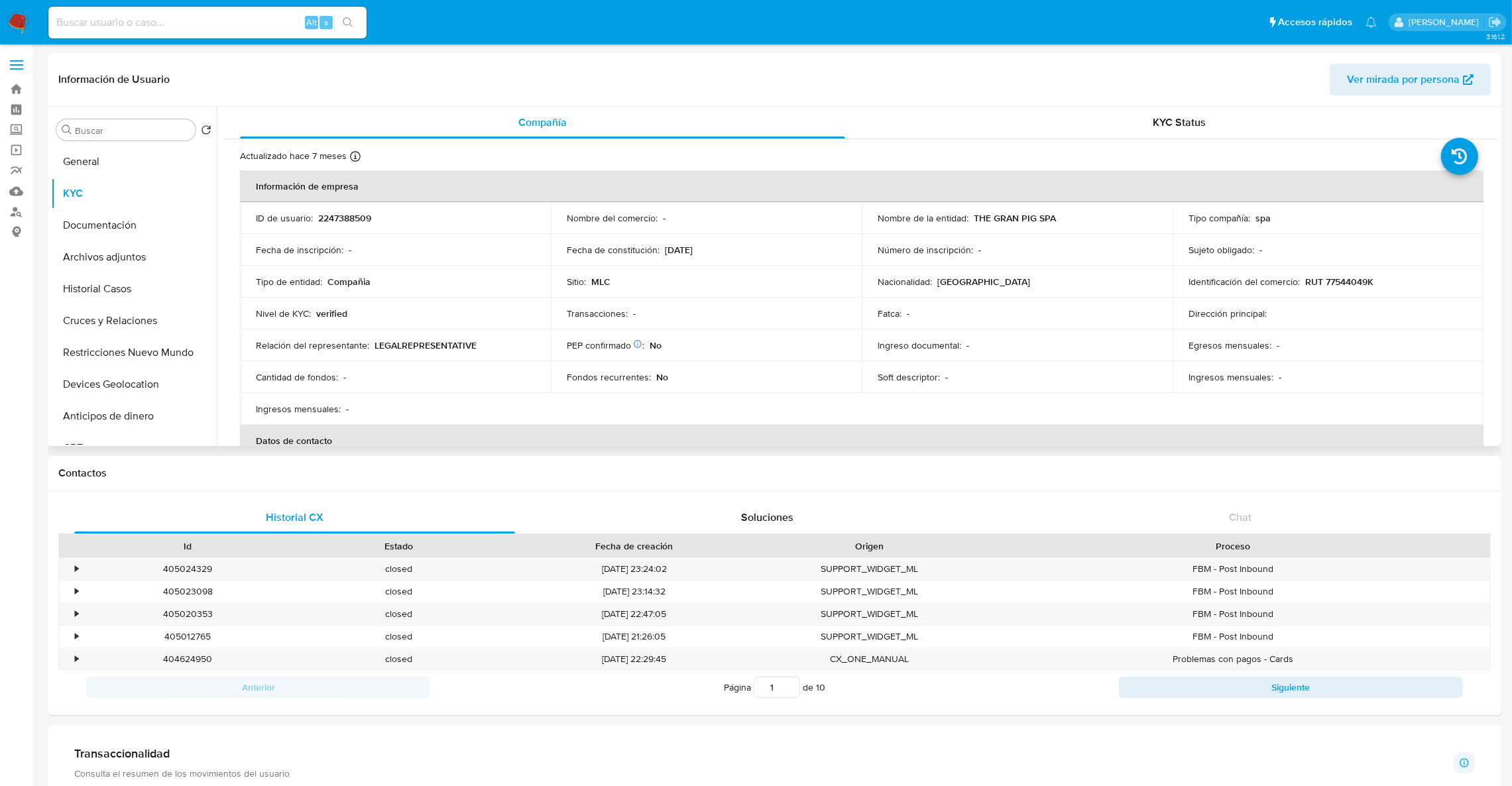
click at [363, 219] on p "2247388509" at bounding box center [345, 217] width 53 height 12
copy p "2247388509"
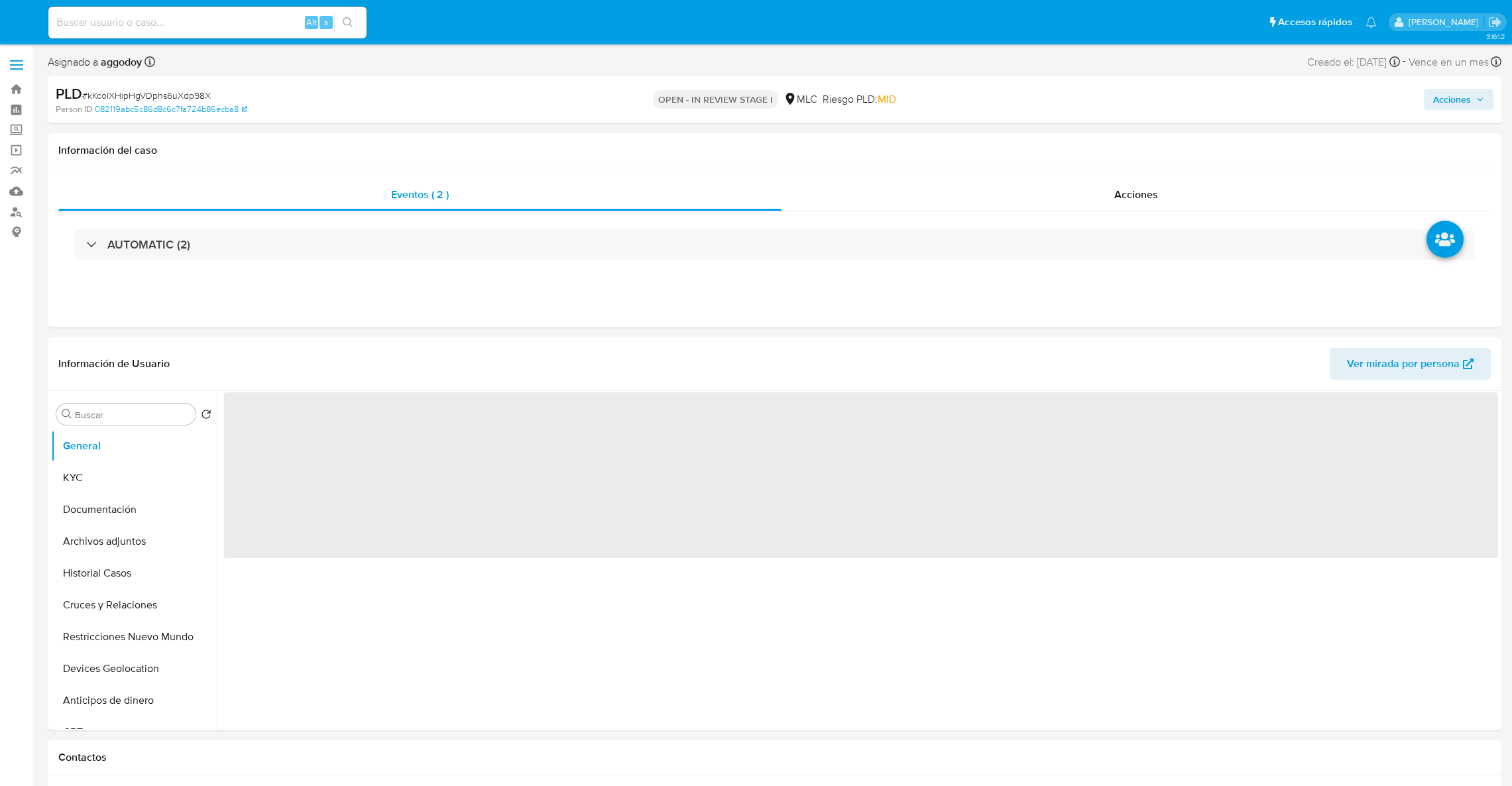
select select "10"
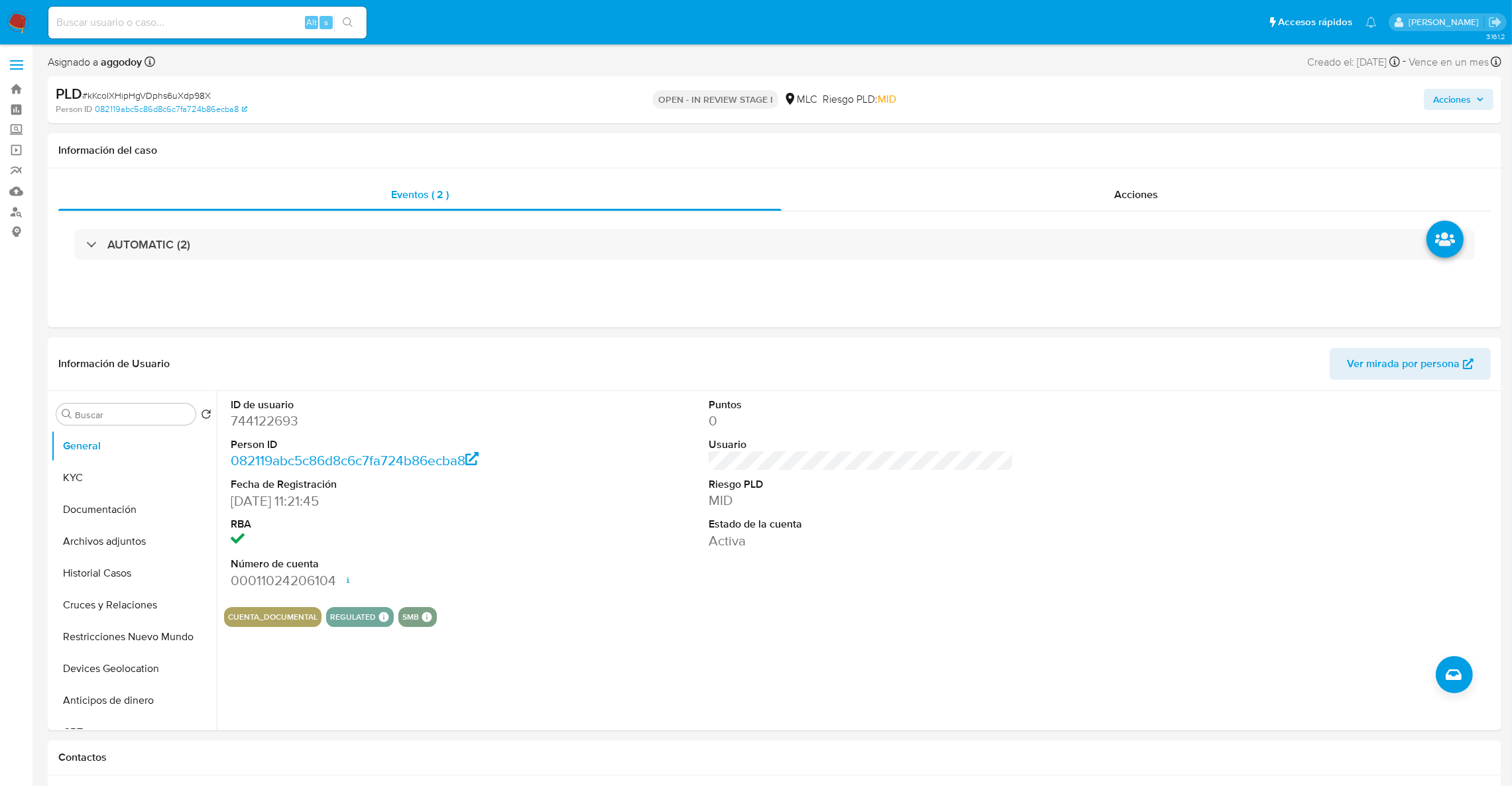
click at [1442, 93] on span "Acciones" at bounding box center [1451, 98] width 38 height 21
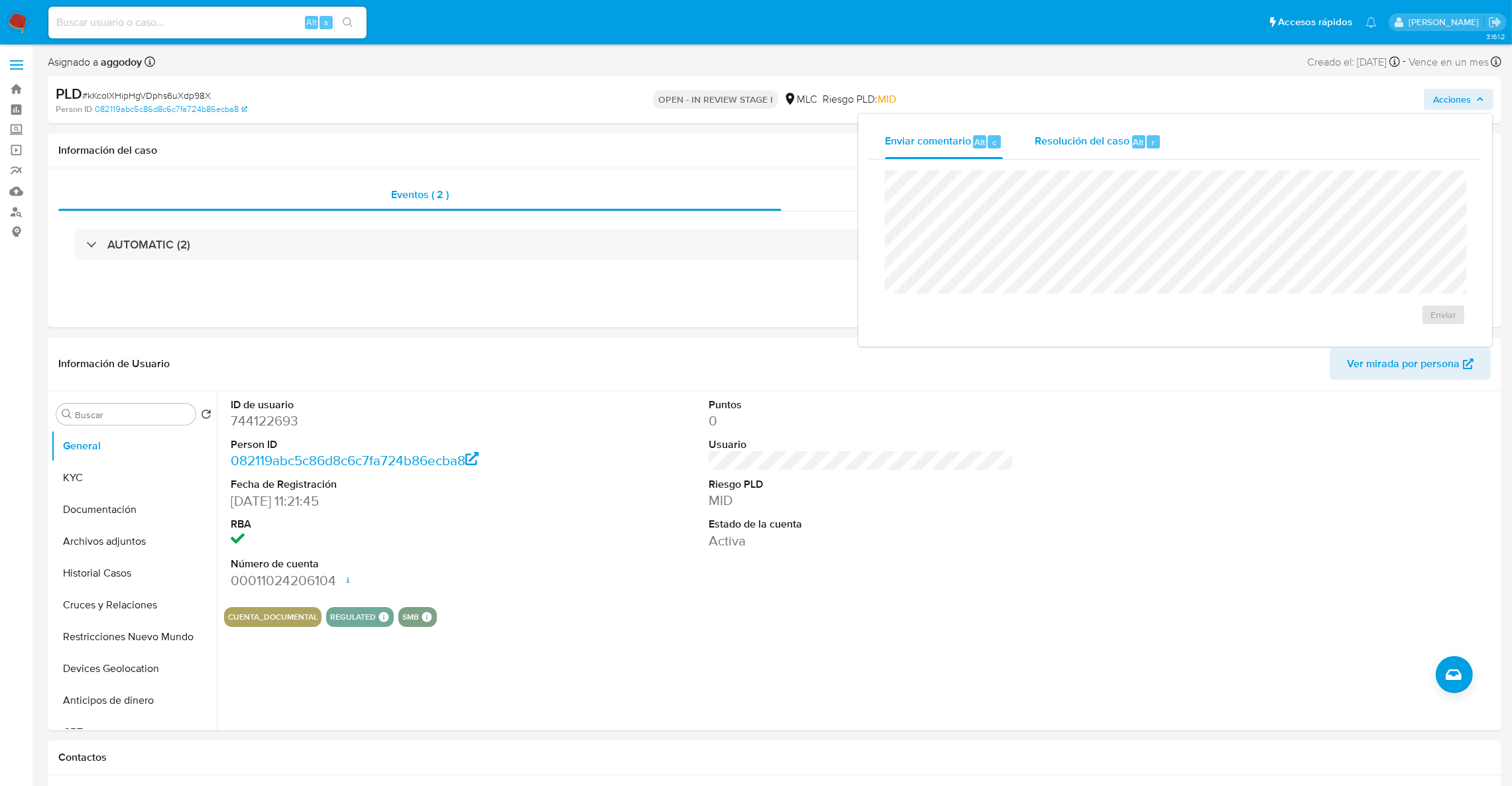
click at [1120, 145] on span "Resolución del caso" at bounding box center [1082, 141] width 95 height 16
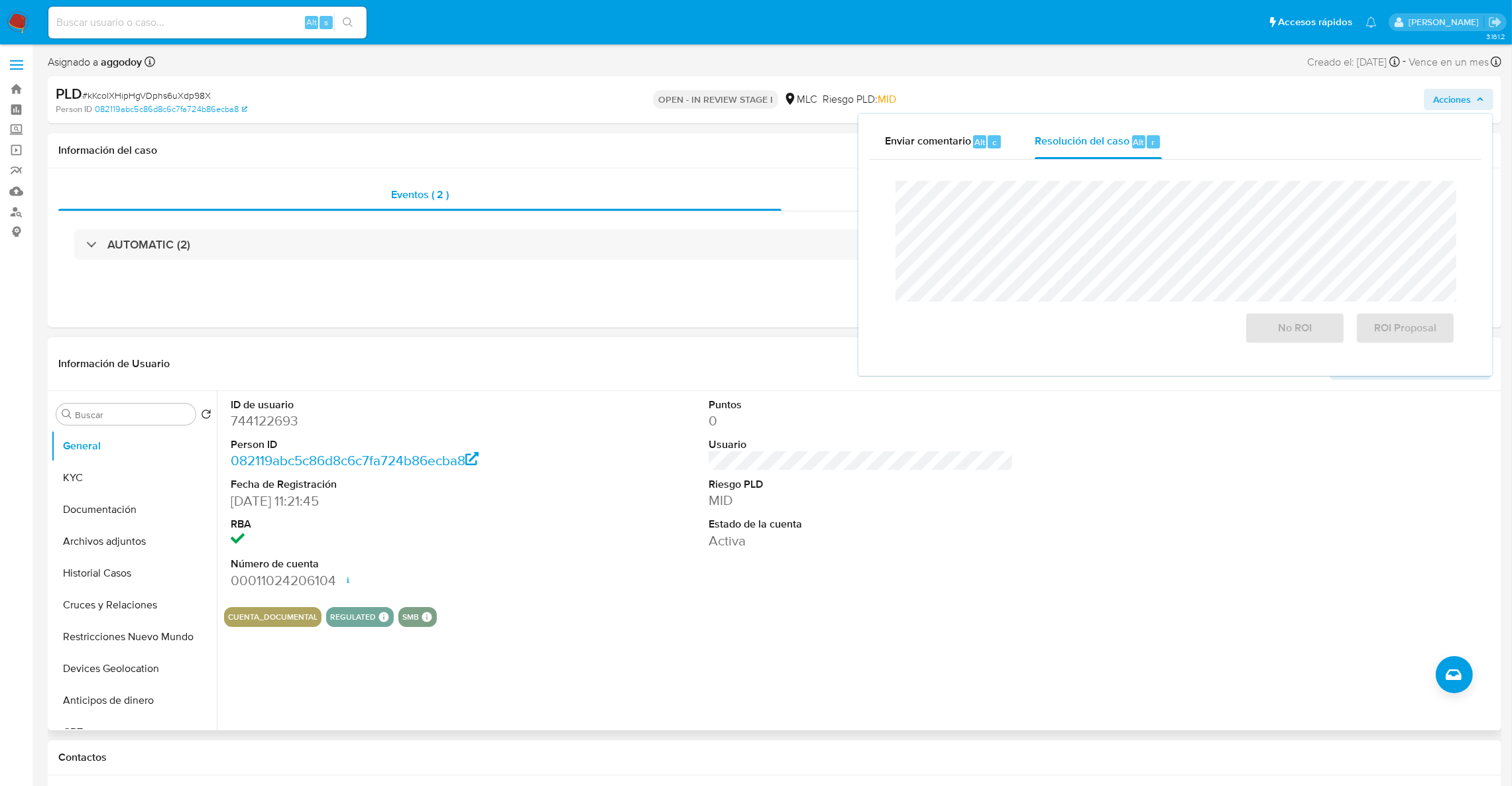
click at [124, 552] on button "Archivos adjuntos" at bounding box center [134, 541] width 166 height 32
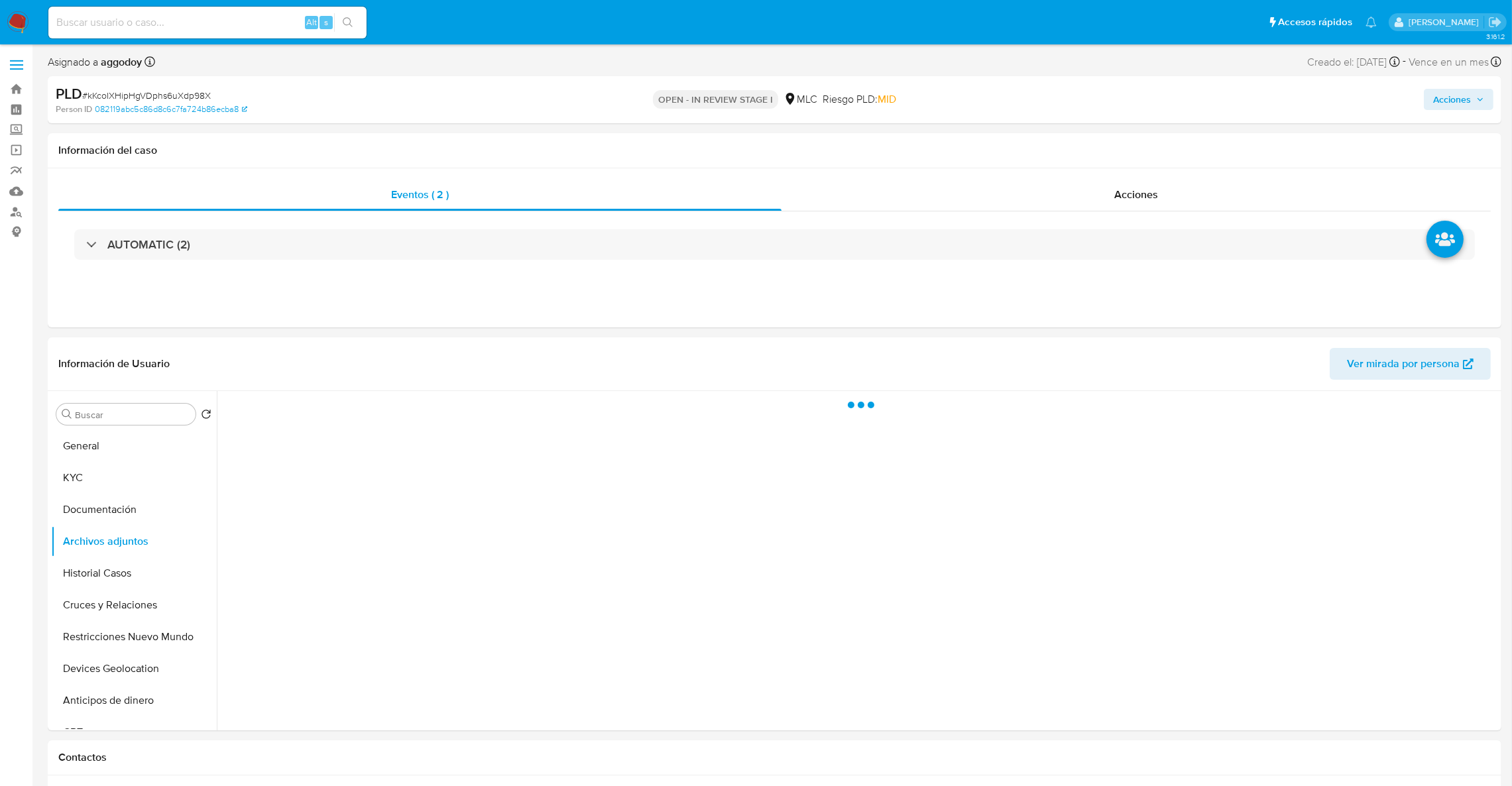
click at [1465, 115] on div "Acciones" at bounding box center [1255, 99] width 476 height 31
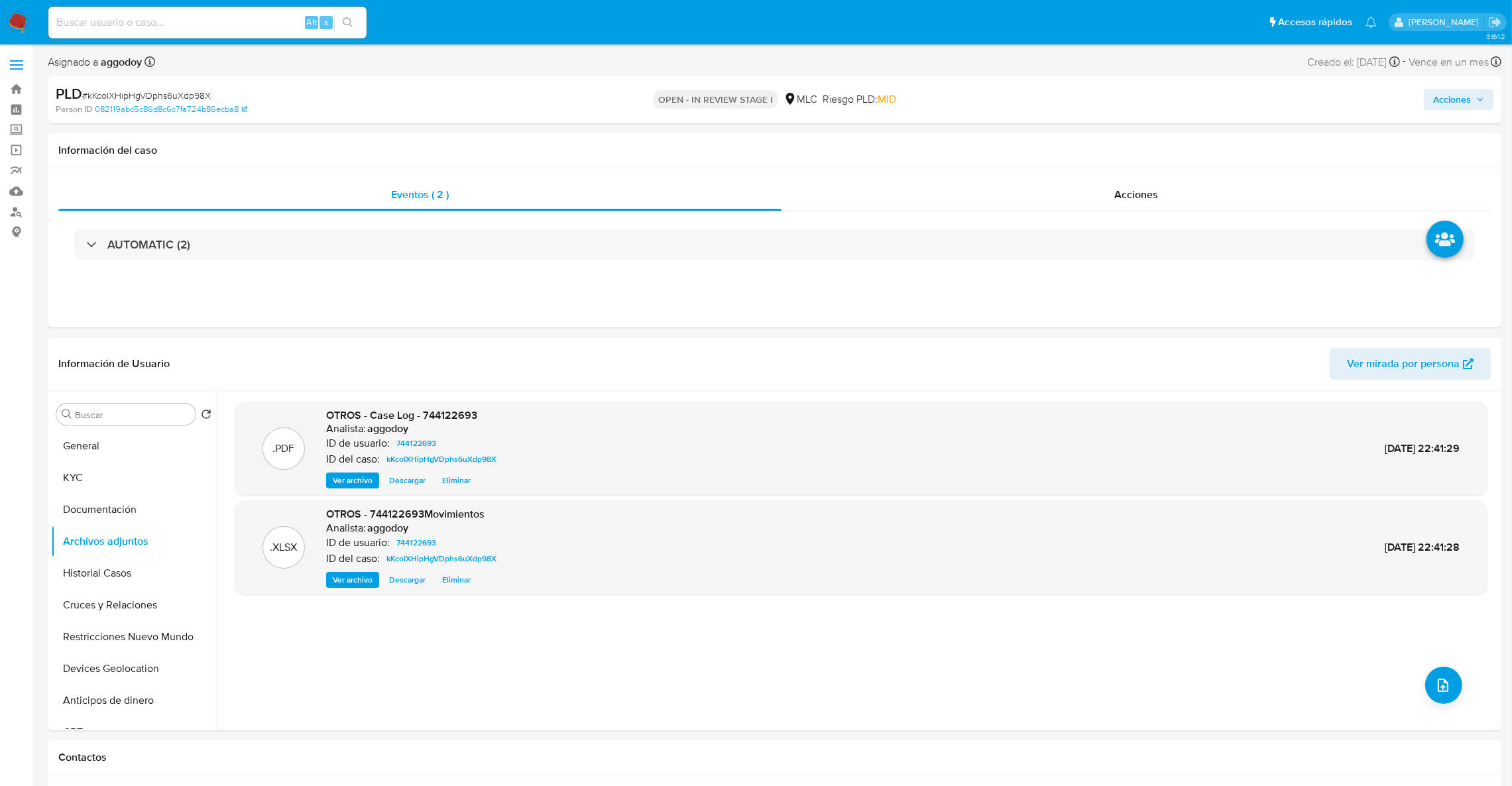
click at [1484, 108] on span "Acciones" at bounding box center [1458, 99] width 51 height 18
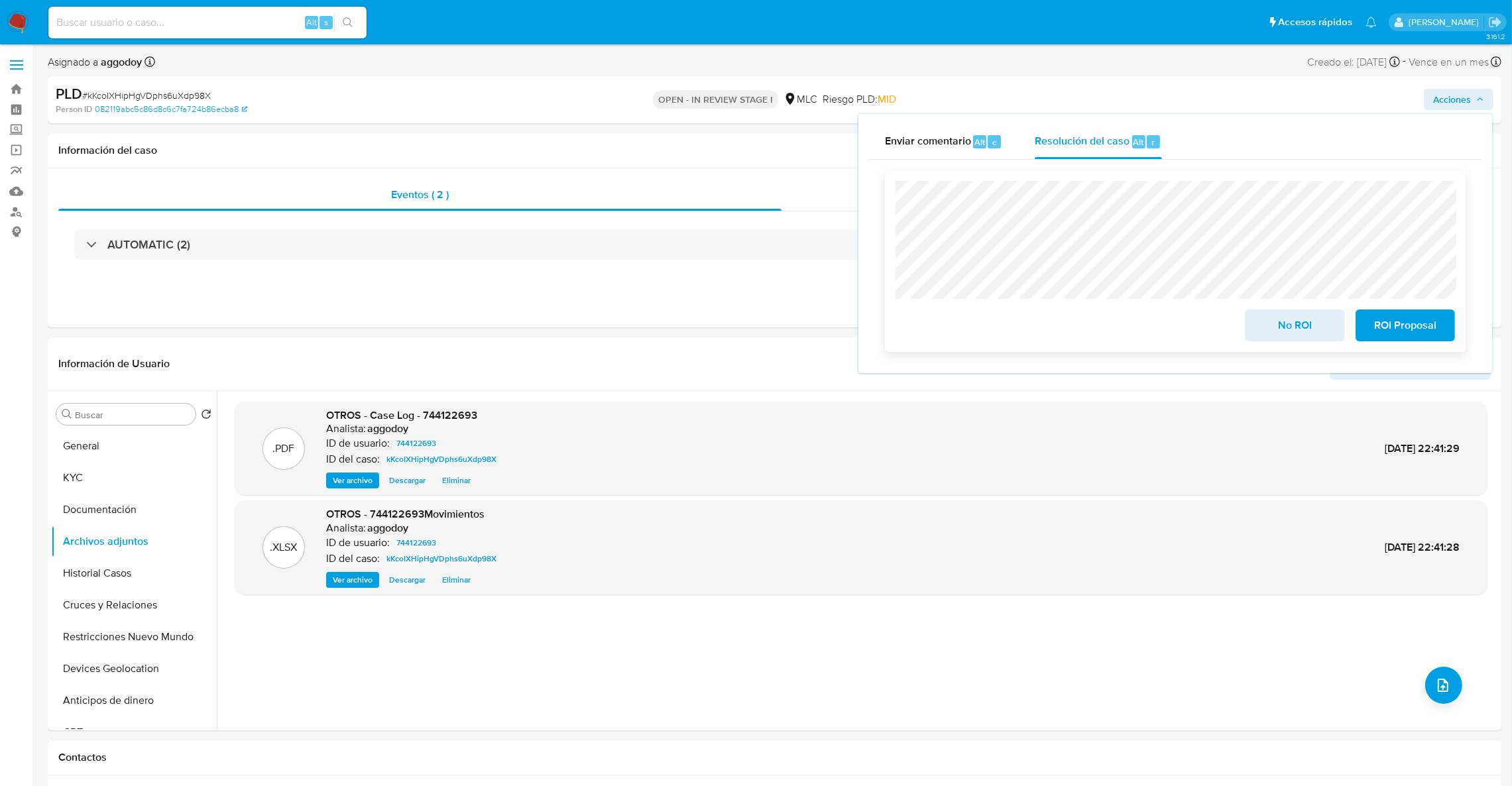
click at [1298, 316] on span "No ROI" at bounding box center [1294, 326] width 65 height 29
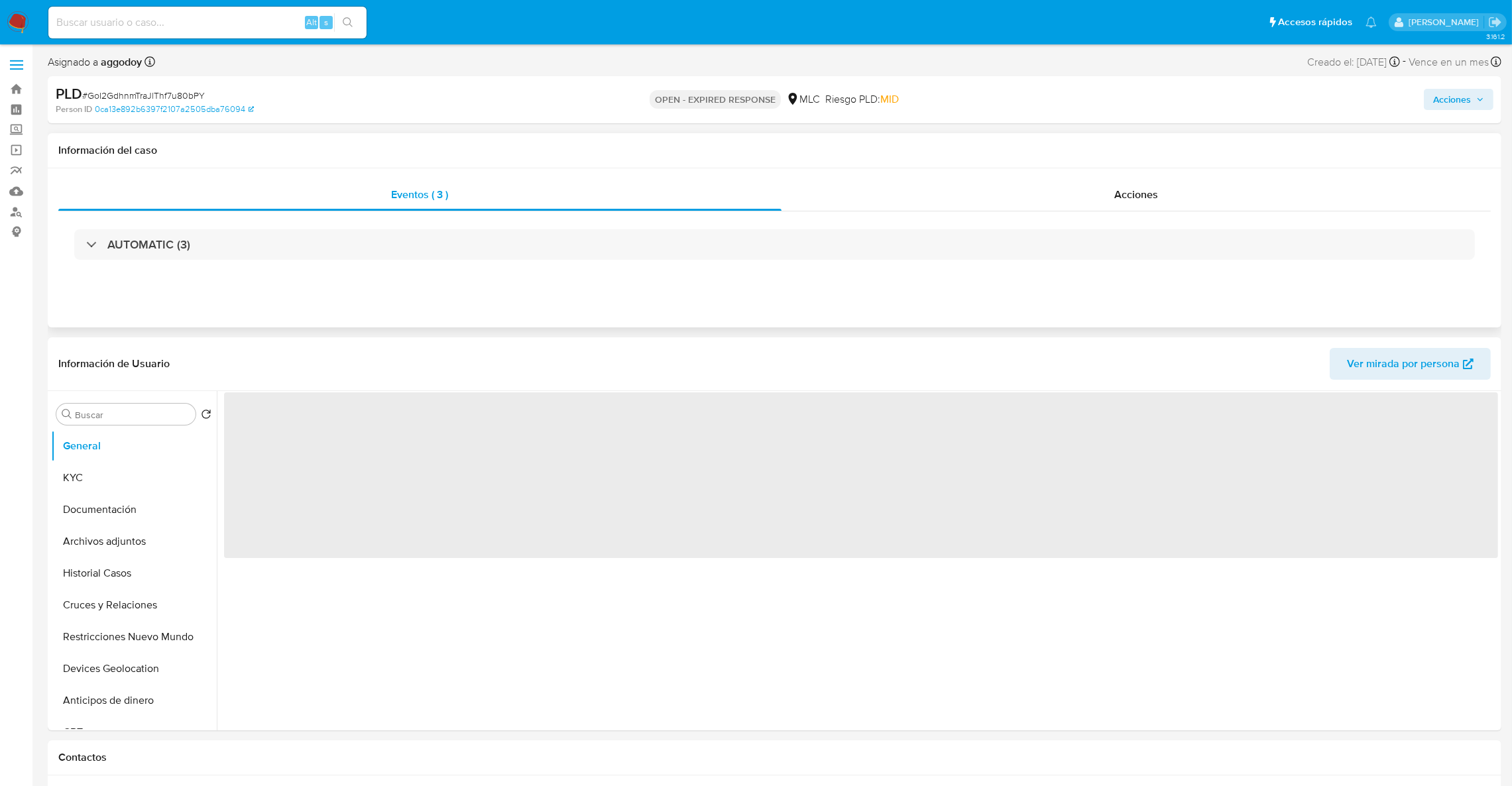
select select "10"
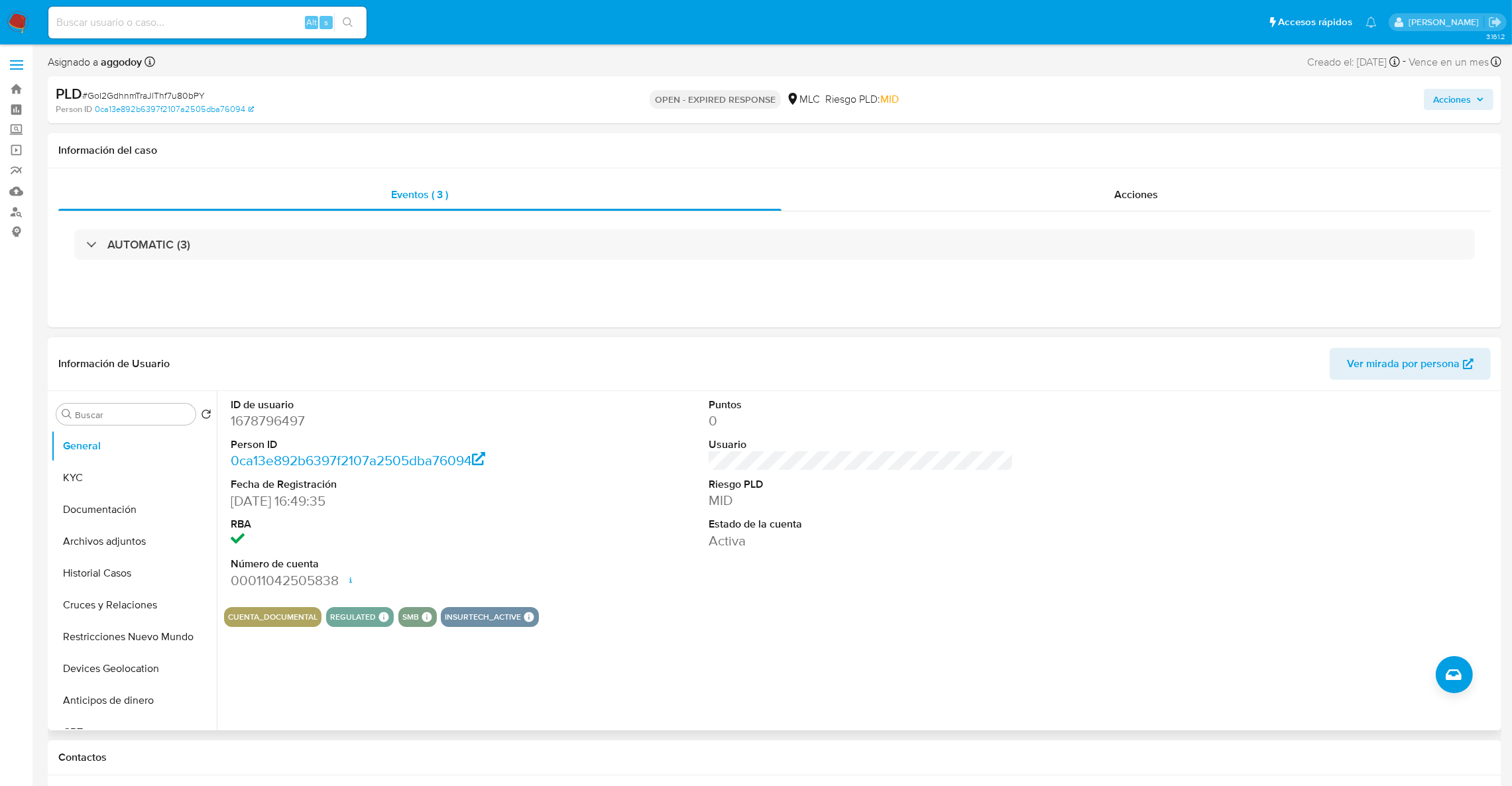
click at [233, 429] on dd "1678796497" at bounding box center [383, 421] width 306 height 18
copy dd "1678796497"
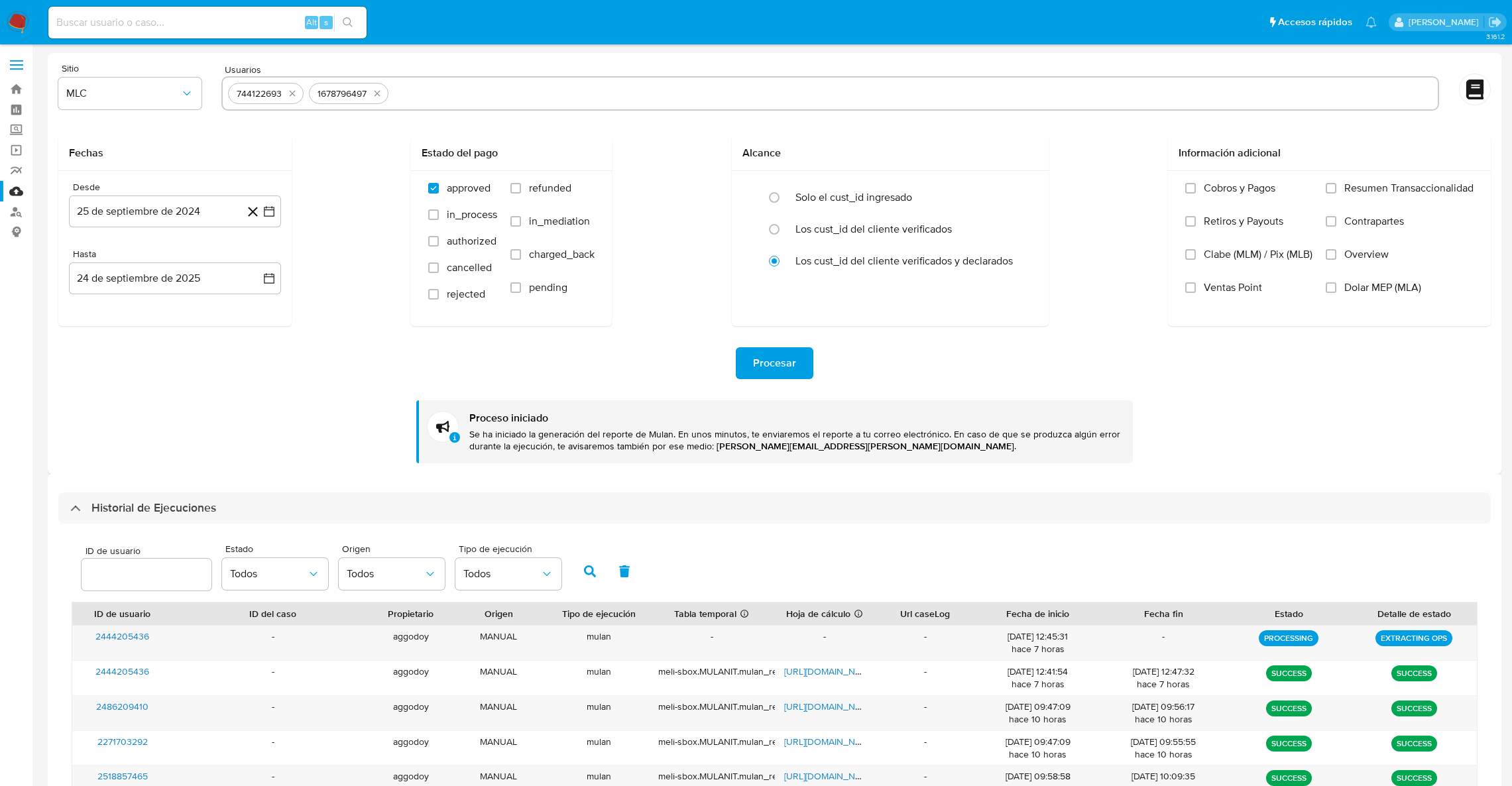
select select "10"
click at [292, 91] on icon "quitar 744122693" at bounding box center [293, 94] width 11 height 11
click at [292, 91] on icon "quitar 1678796497" at bounding box center [297, 94] width 11 height 11
paste input "1678796497"
click at [292, 91] on input "text" at bounding box center [831, 93] width 1204 height 21
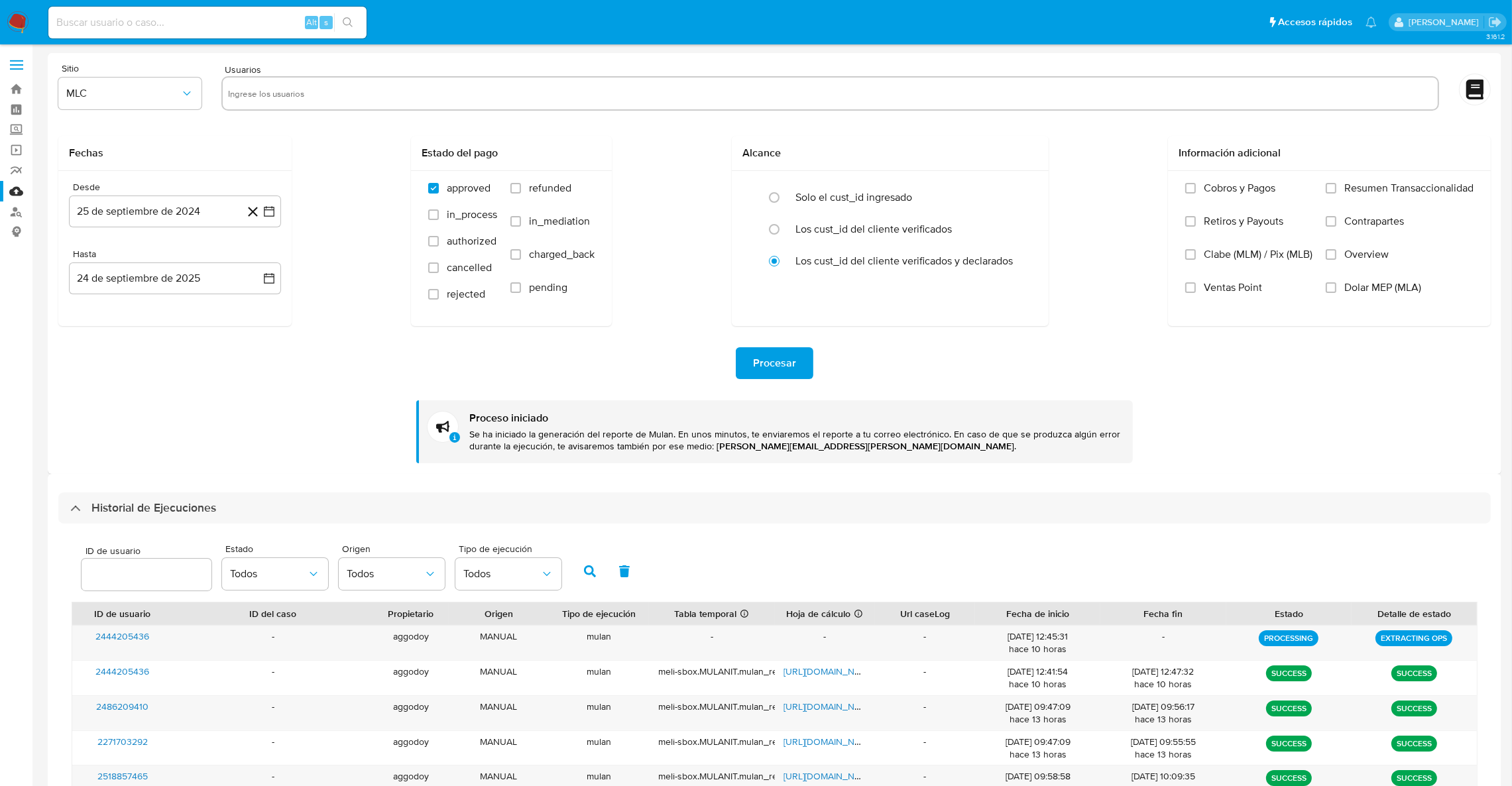
type input "1678796497"
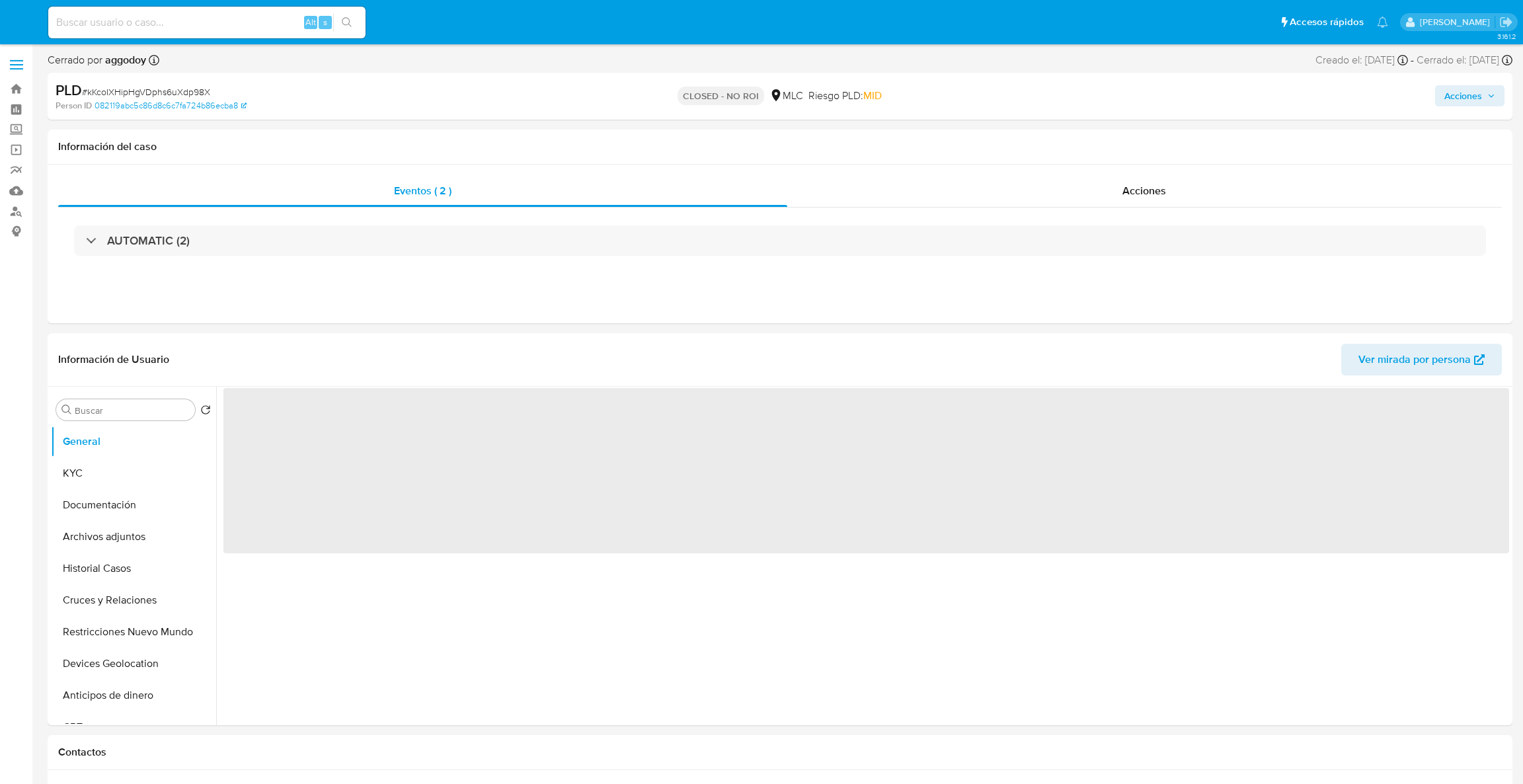
select select "10"
